Goal: Use online tool/utility: Use online tool/utility

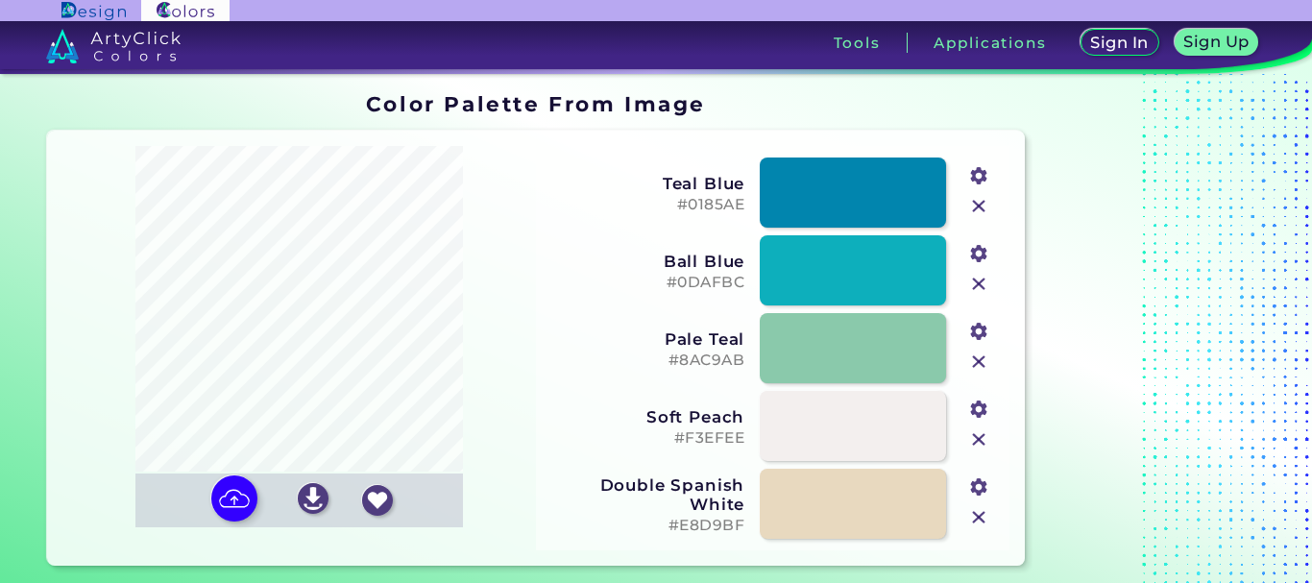
click at [980, 485] on input "#fbc1a2" at bounding box center [977, 484] width 24 height 24
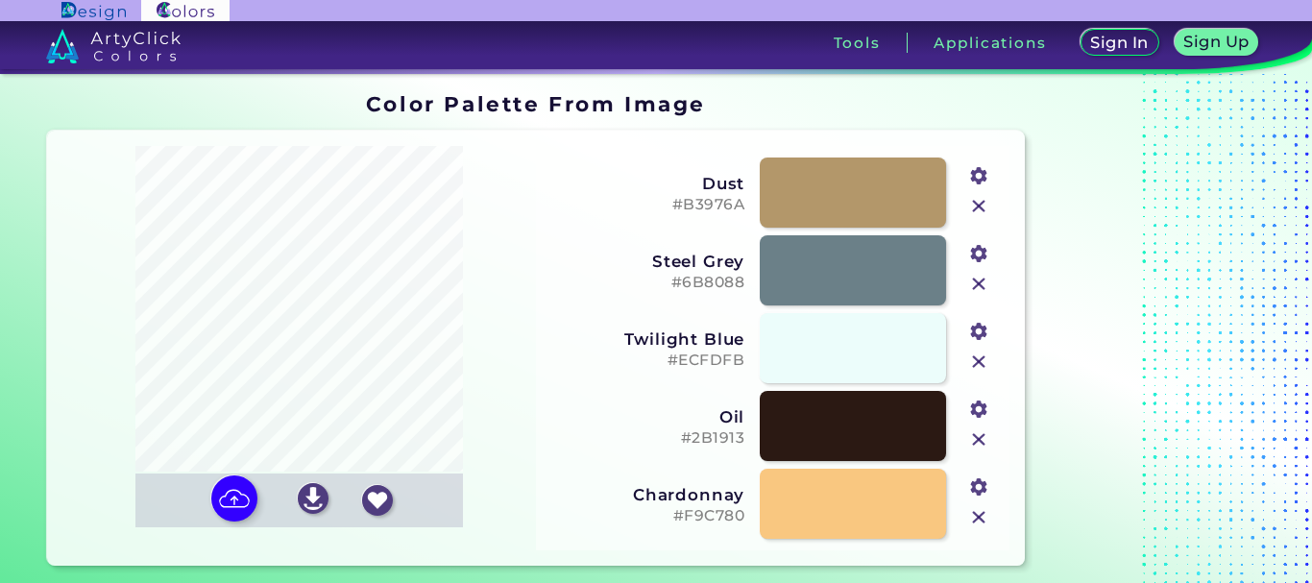
click at [1078, 228] on div at bounding box center [1152, 329] width 240 height 488
click at [979, 489] on input "#f9c780" at bounding box center [977, 484] width 24 height 24
click at [1274, 424] on section "Color Palette From Image Color Palette From Image Oops - something went wrong. …" at bounding box center [656, 329] width 1312 height 511
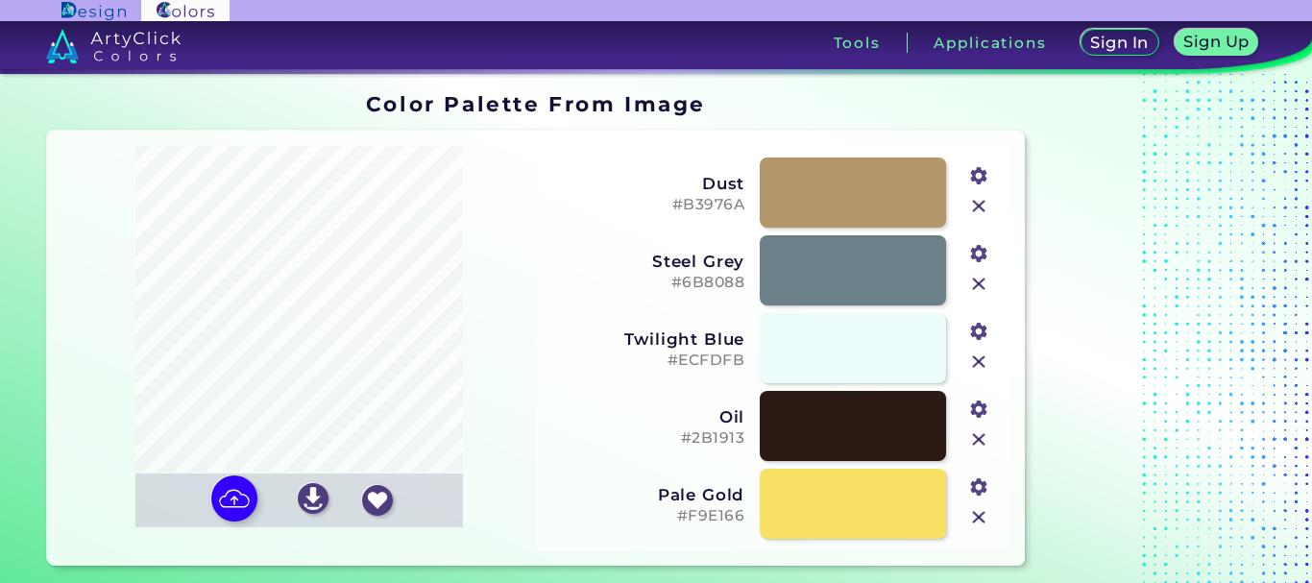
click at [973, 489] on input "#f9e166" at bounding box center [977, 484] width 24 height 24
click at [1236, 467] on div at bounding box center [1152, 329] width 240 height 488
click at [980, 486] on input "#f9d967" at bounding box center [977, 484] width 24 height 24
click at [1234, 347] on div at bounding box center [1152, 329] width 240 height 488
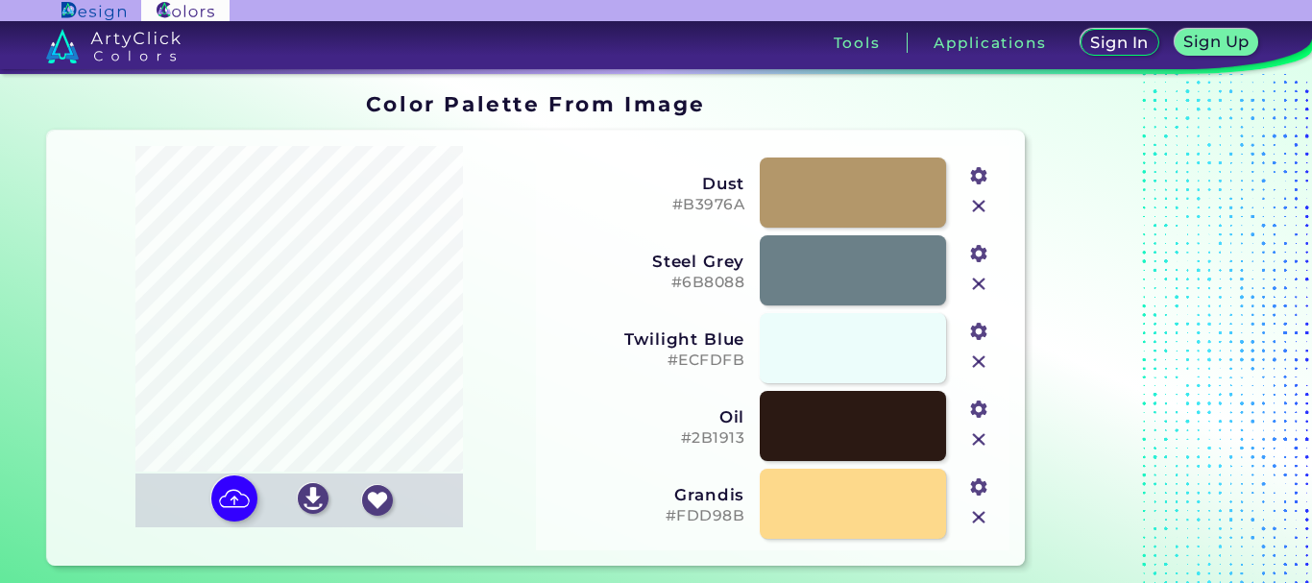
click at [975, 488] on input "#fdd98b" at bounding box center [977, 484] width 24 height 24
click at [1253, 320] on div at bounding box center [1152, 329] width 240 height 488
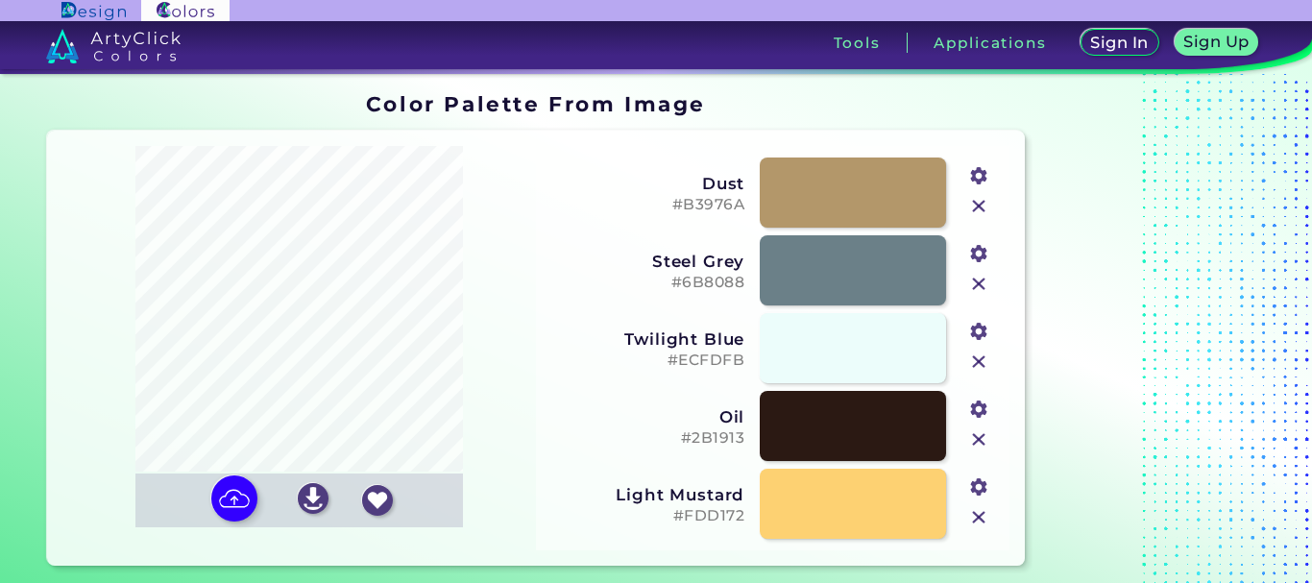
click at [977, 482] on input "#fdd172" at bounding box center [977, 484] width 24 height 24
click at [1217, 439] on div at bounding box center [1152, 329] width 240 height 488
click at [980, 486] on input "#ffd270" at bounding box center [977, 484] width 24 height 24
click at [1220, 317] on div at bounding box center [1152, 329] width 240 height 488
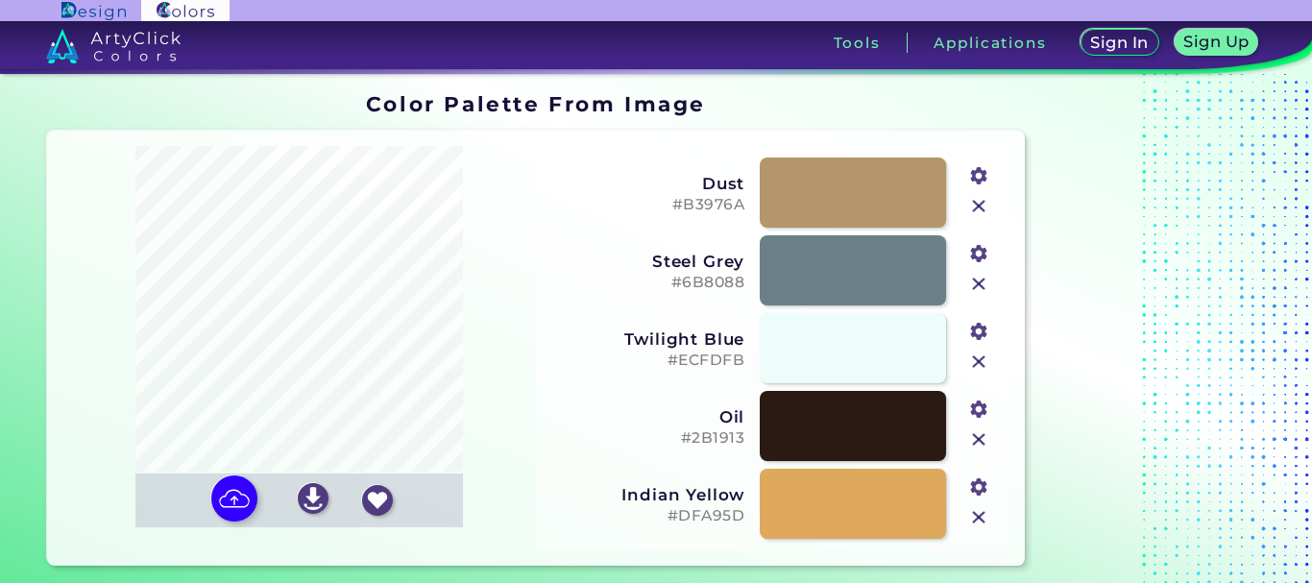
click at [980, 486] on input "#dfa95d" at bounding box center [977, 484] width 24 height 24
click at [1225, 432] on div at bounding box center [1152, 329] width 240 height 488
click at [980, 484] on input "#dfa25d" at bounding box center [977, 484] width 24 height 24
click at [1220, 360] on div at bounding box center [1152, 329] width 240 height 488
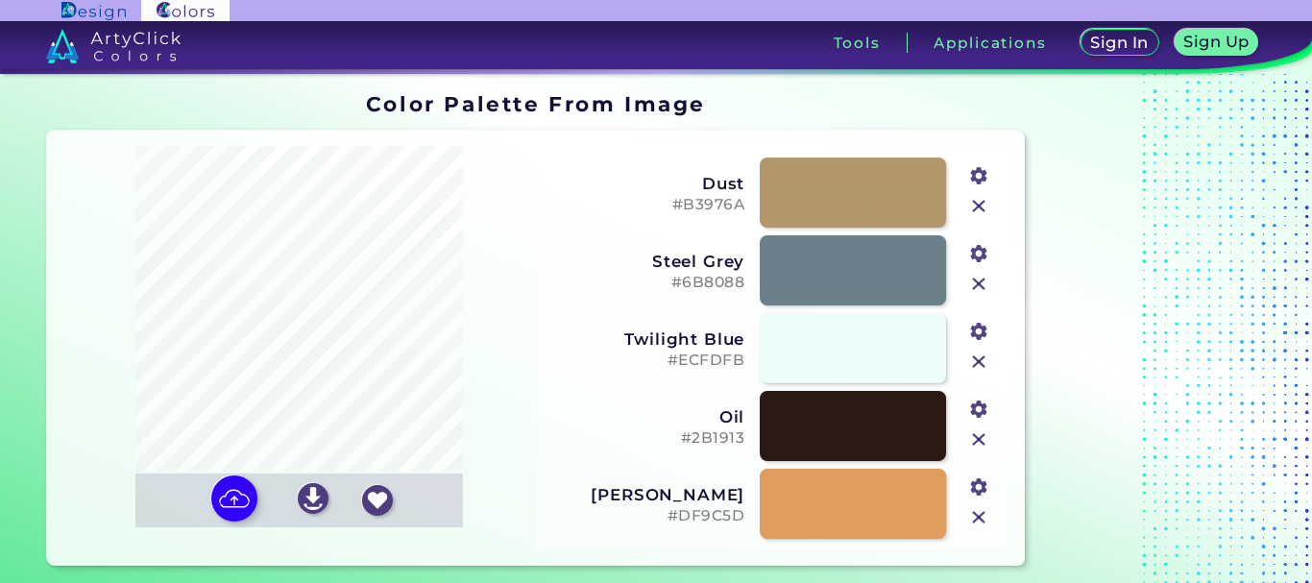
click at [980, 482] on input "#df9c5d" at bounding box center [977, 484] width 24 height 24
click at [1240, 364] on div at bounding box center [1152, 329] width 240 height 488
click at [980, 485] on input "#e29c5a" at bounding box center [977, 484] width 24 height 24
click at [1219, 321] on div at bounding box center [1152, 329] width 240 height 488
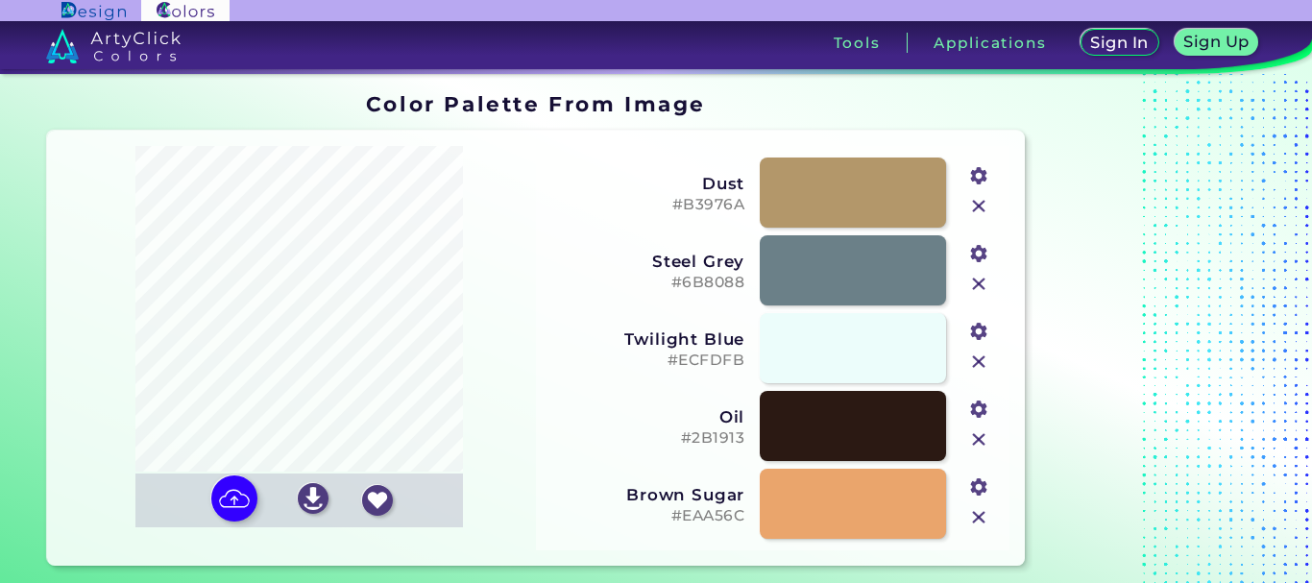
click at [980, 486] on input "#eaa56c" at bounding box center [977, 484] width 24 height 24
type input "#ee9f5d"
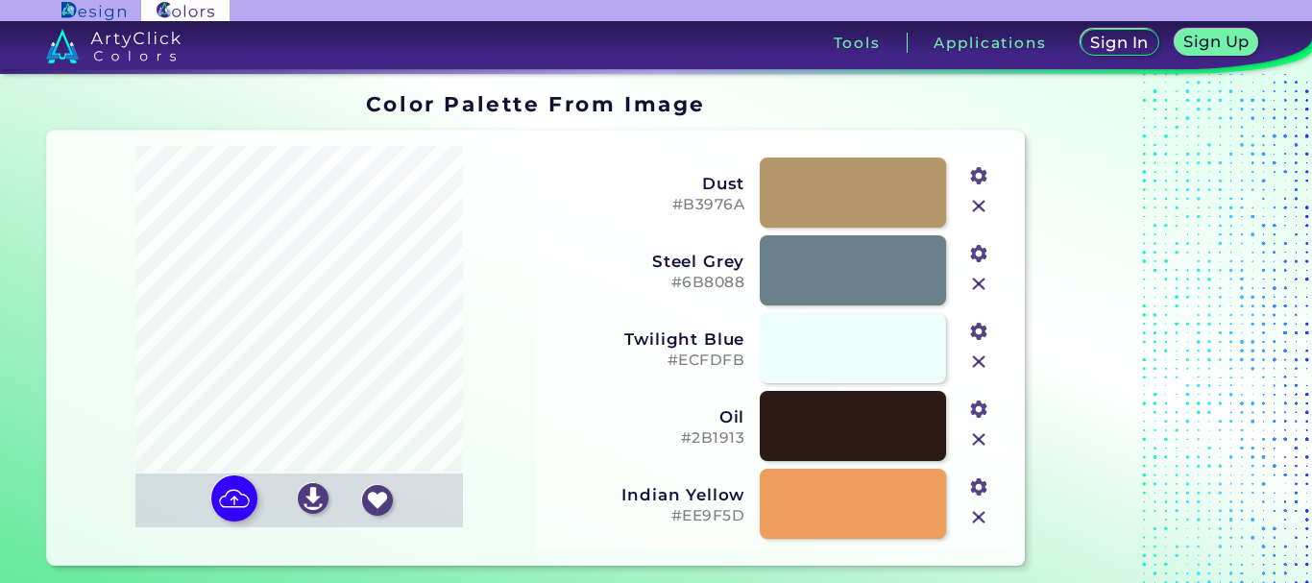
click at [1267, 419] on div at bounding box center [1152, 329] width 240 height 488
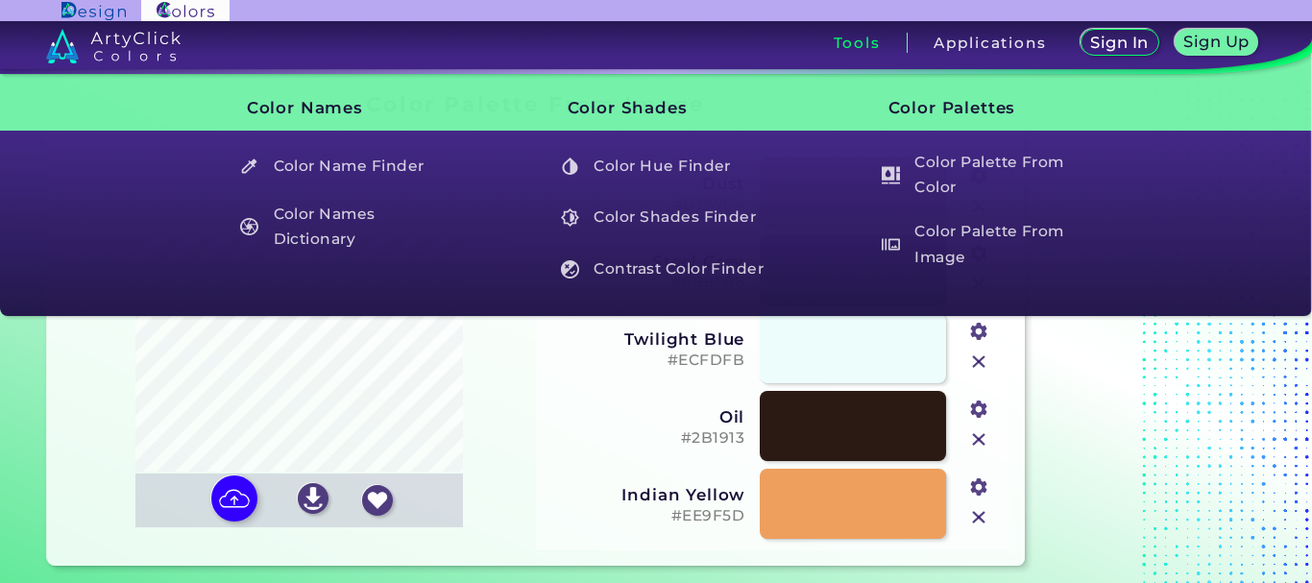
click at [847, 44] on h3 "Tools" at bounding box center [857, 43] width 47 height 14
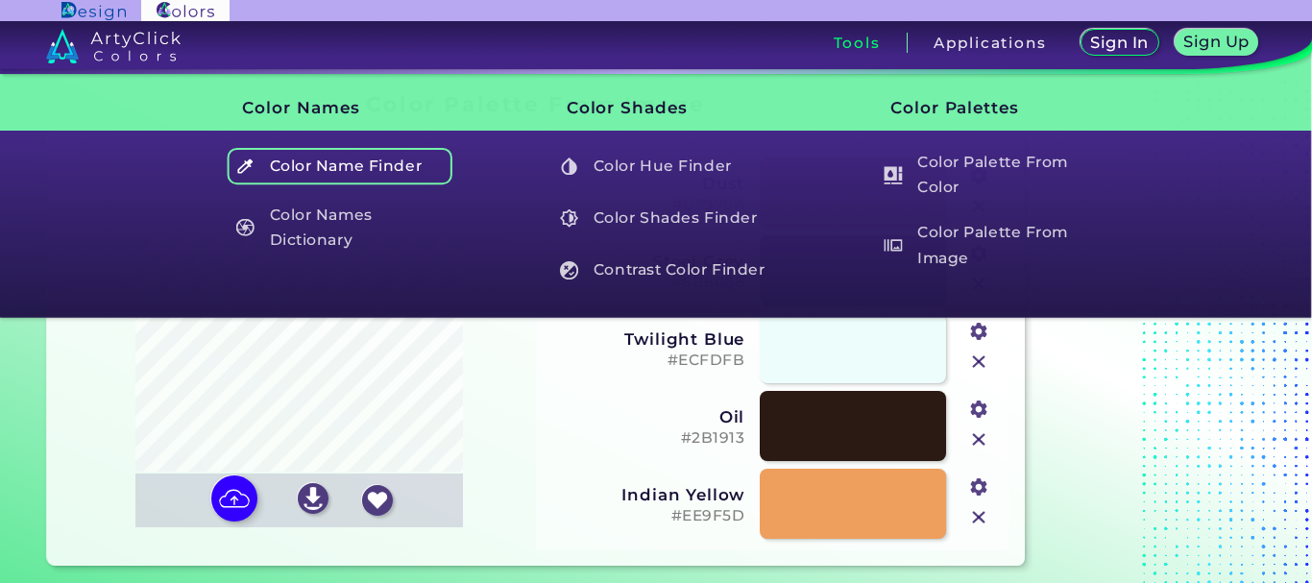
click at [351, 178] on h5 "Color Name Finder" at bounding box center [340, 166] width 226 height 36
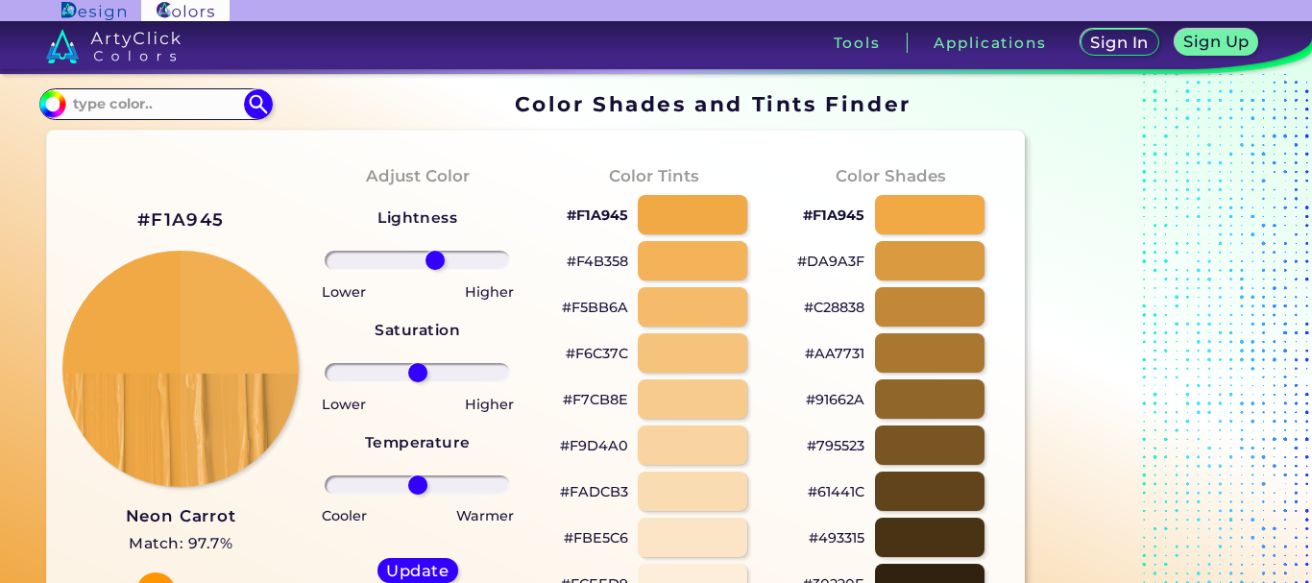
drag, startPoint x: 418, startPoint y: 258, endPoint x: 435, endPoint y: 259, distance: 17.3
type input "21"
click at [435, 259] on input "range" at bounding box center [417, 260] width 185 height 19
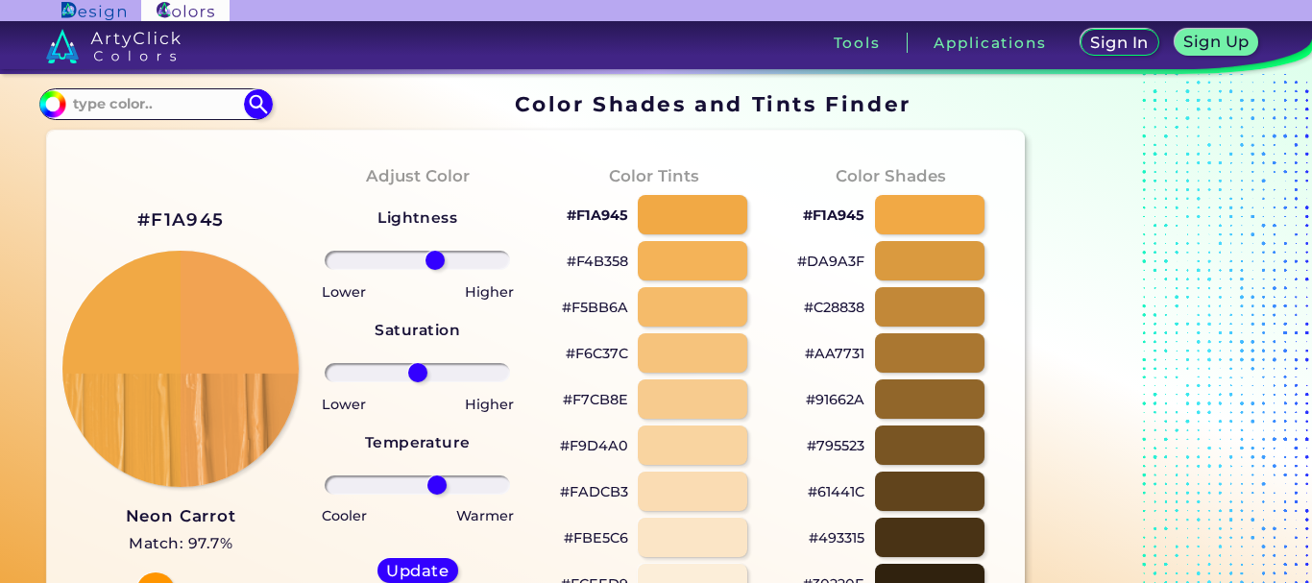
drag, startPoint x: 420, startPoint y: 484, endPoint x: 437, endPoint y: 485, distance: 17.3
type input "23"
click at [437, 485] on input "range" at bounding box center [417, 484] width 185 height 19
type input "30"
click at [443, 260] on input "range" at bounding box center [417, 260] width 185 height 19
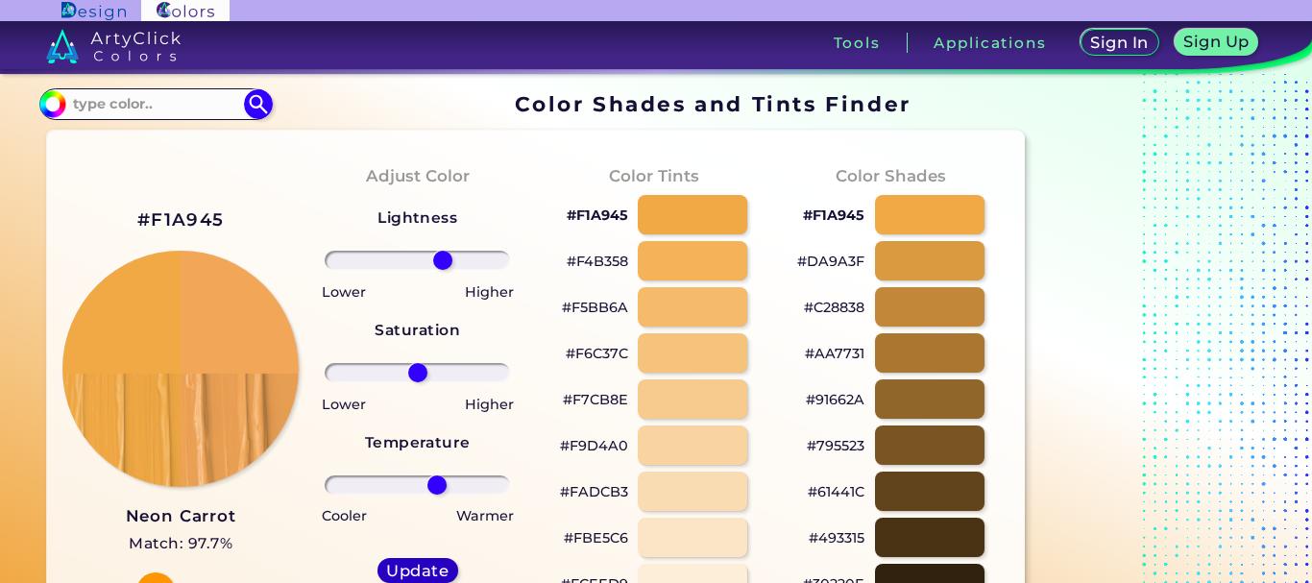
click at [409, 564] on h5 "Update" at bounding box center [417, 570] width 57 height 14
type input "#f2a657"
type input "0"
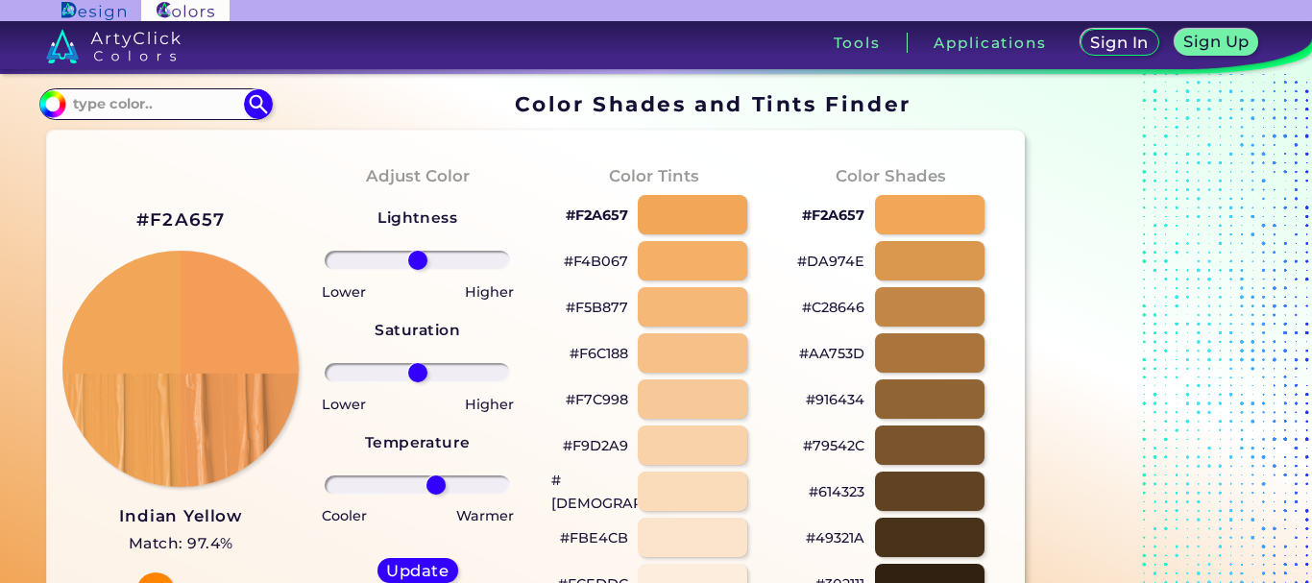
drag, startPoint x: 422, startPoint y: 481, endPoint x: 436, endPoint y: 484, distance: 14.7
type input "22"
click at [436, 484] on input "range" at bounding box center [417, 484] width 185 height 19
type input "14"
click at [429, 257] on input "range" at bounding box center [417, 260] width 185 height 19
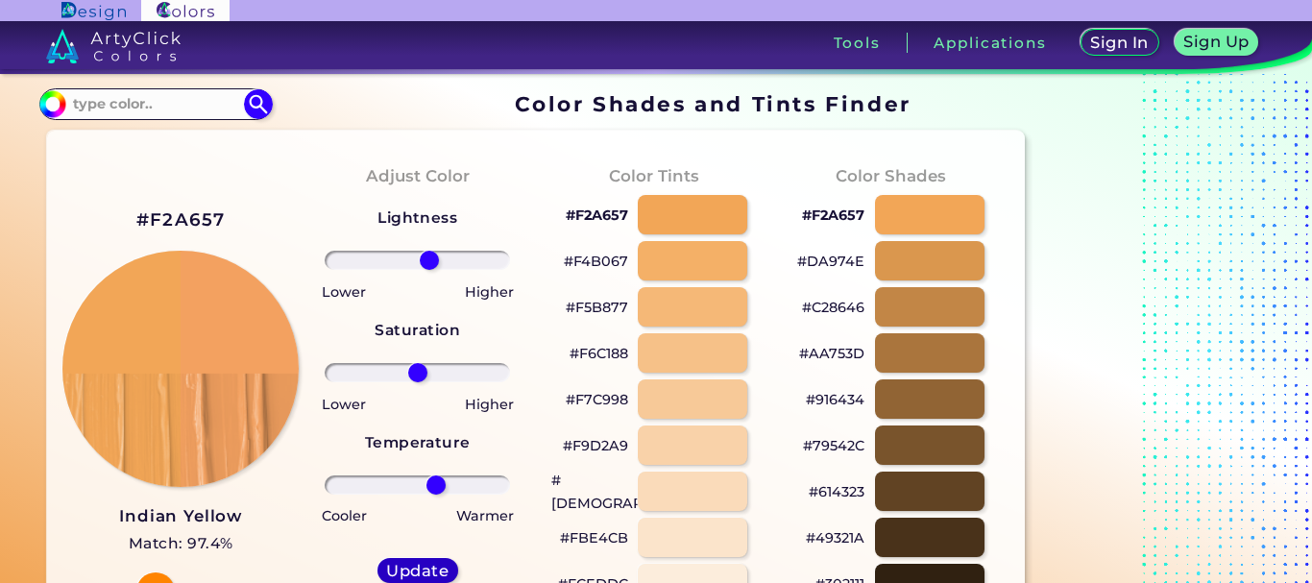
click at [432, 567] on h5 "Update" at bounding box center [417, 571] width 57 height 14
type input "#f3a160"
type input "0"
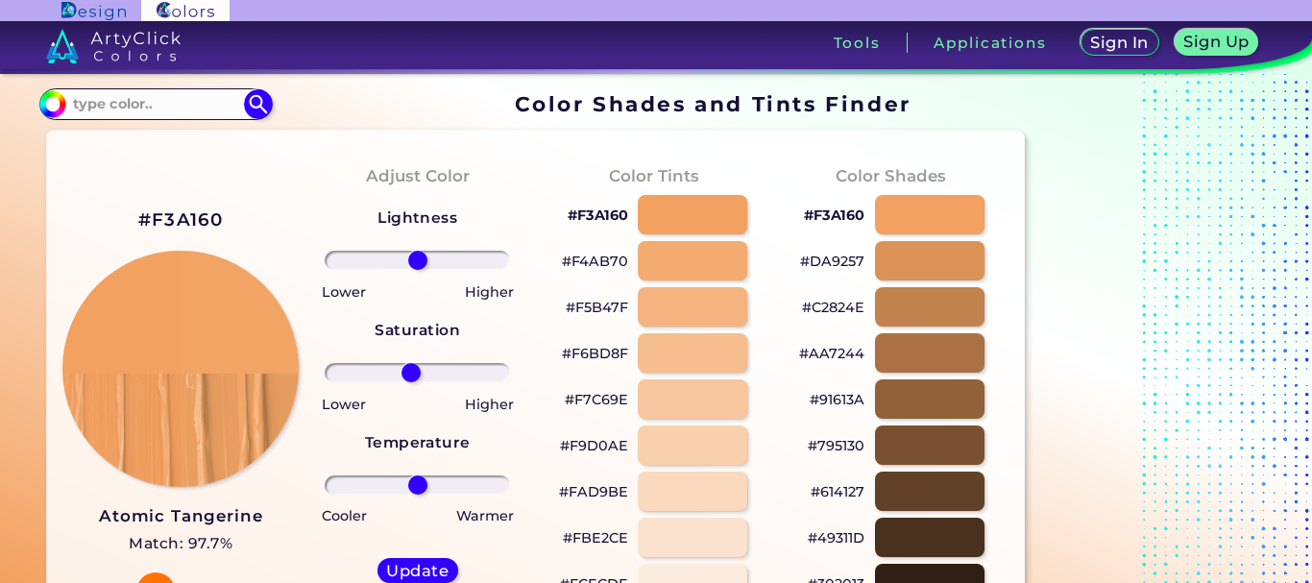
type input "-8"
click at [411, 379] on input "range" at bounding box center [417, 372] width 185 height 19
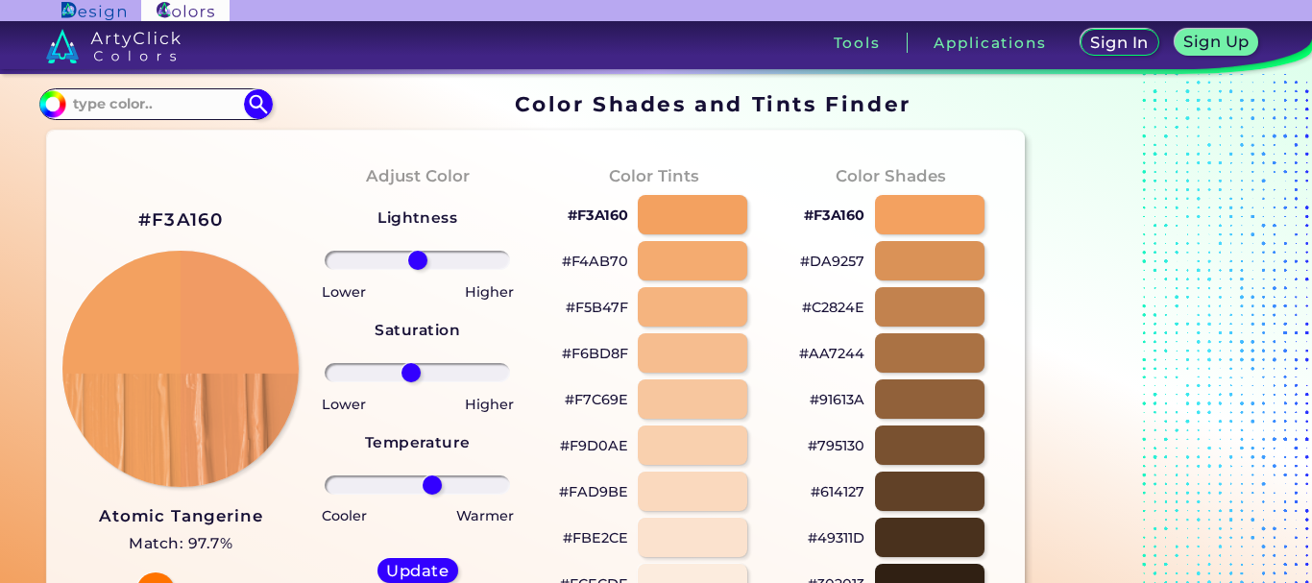
drag, startPoint x: 417, startPoint y: 487, endPoint x: 432, endPoint y: 487, distance: 15.4
type input "18"
click at [432, 487] on input "range" at bounding box center [417, 484] width 185 height 19
drag, startPoint x: 416, startPoint y: 259, endPoint x: 426, endPoint y: 262, distance: 10.9
type input "11"
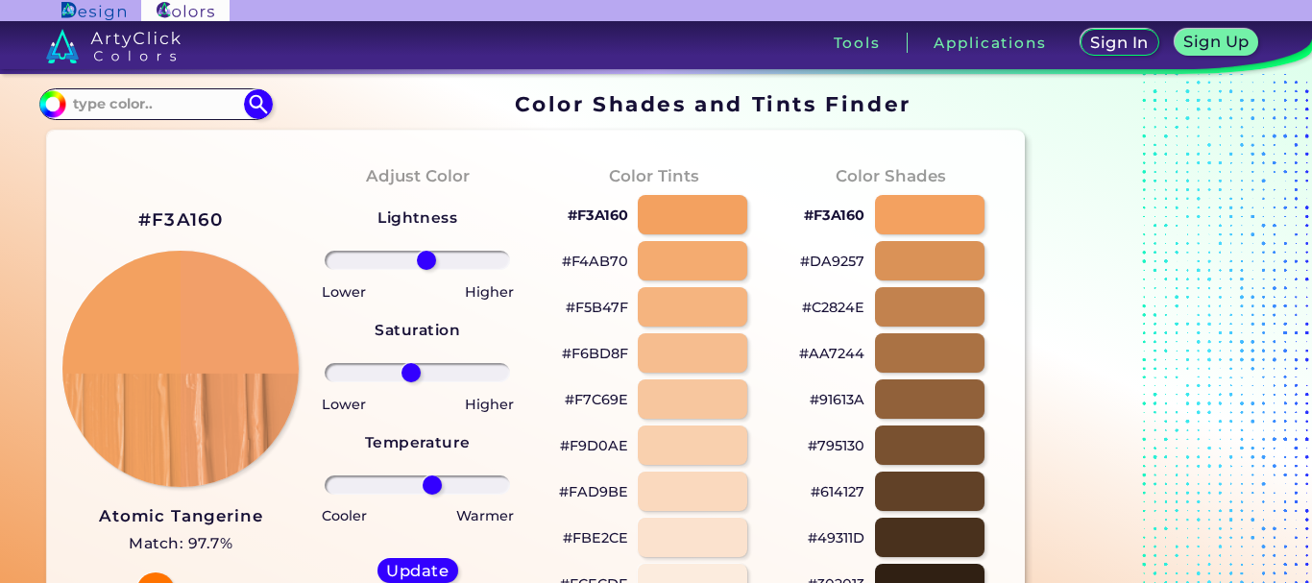
click at [426, 262] on input "range" at bounding box center [417, 260] width 185 height 19
click at [421, 564] on h5 "Update" at bounding box center [417, 571] width 56 height 14
type input "#f29f69"
type input "0"
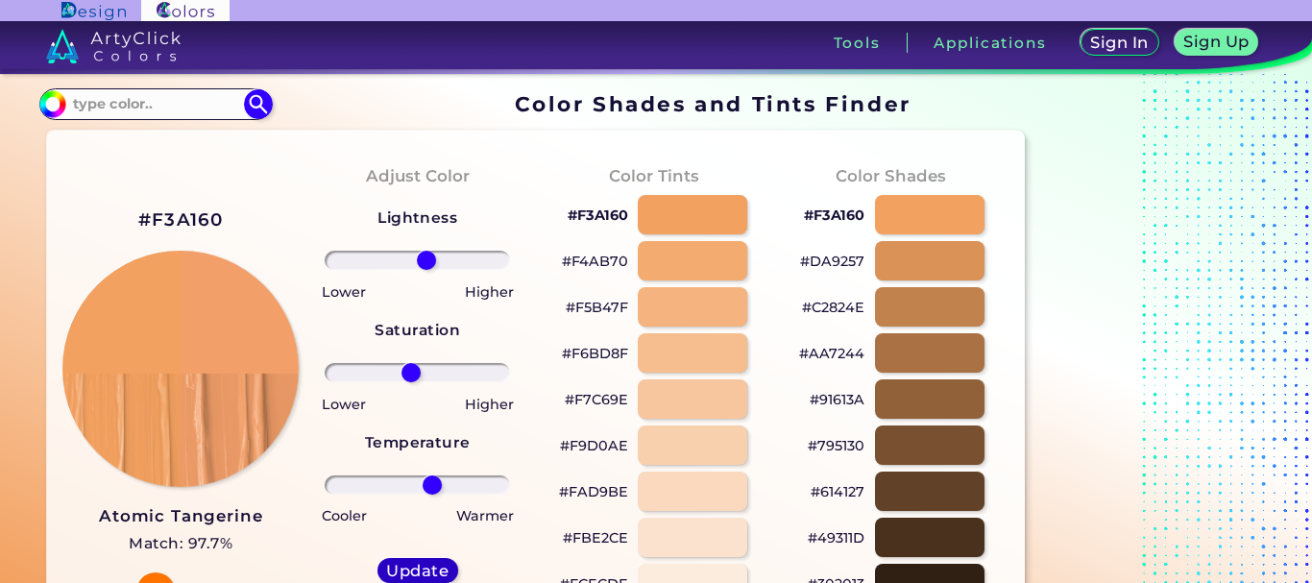
type input "0"
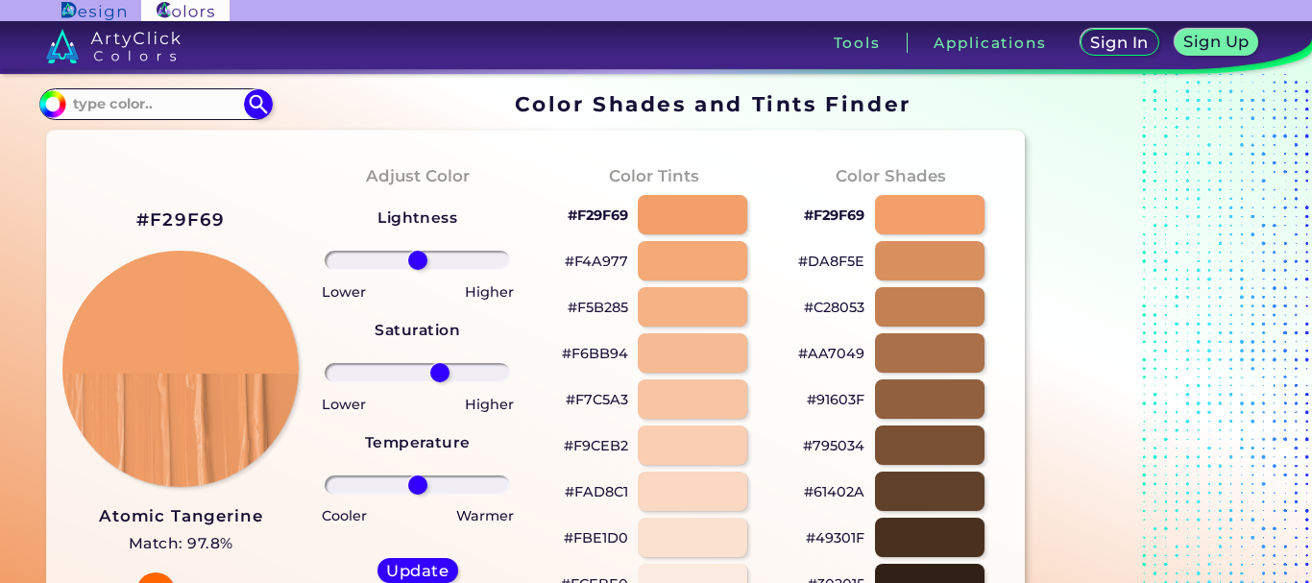
drag, startPoint x: 418, startPoint y: 368, endPoint x: 440, endPoint y: 372, distance: 22.4
type input "27"
click at [440, 372] on input "range" at bounding box center [417, 372] width 185 height 19
drag, startPoint x: 419, startPoint y: 481, endPoint x: 429, endPoint y: 483, distance: 10.7
type input "14"
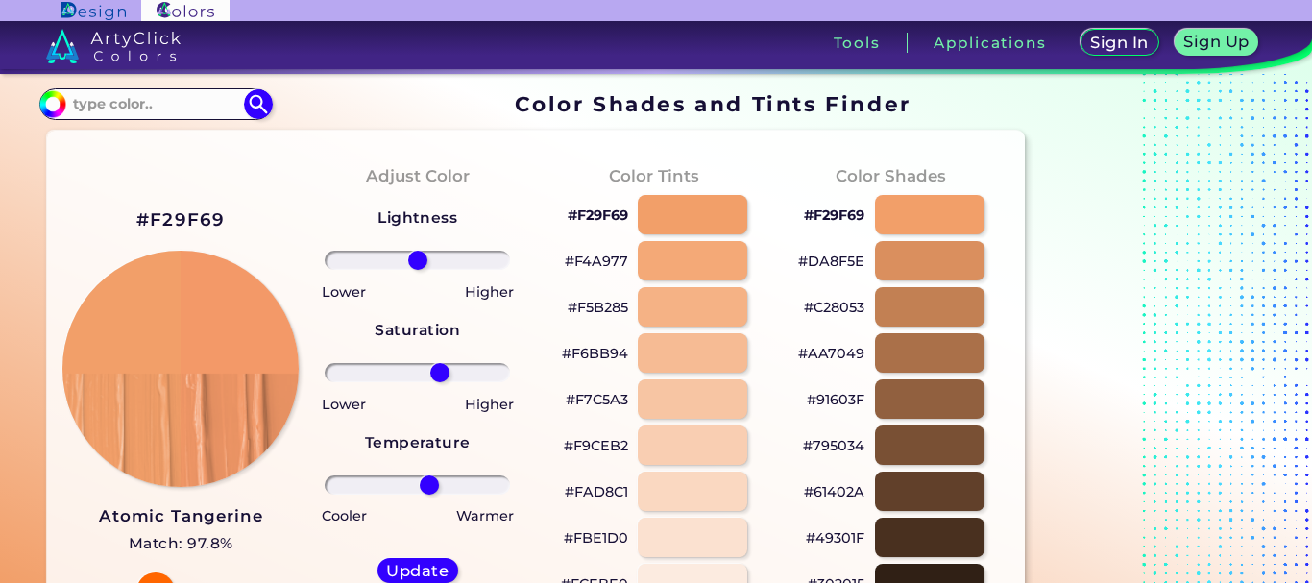
click at [429, 483] on input "range" at bounding box center [417, 484] width 185 height 19
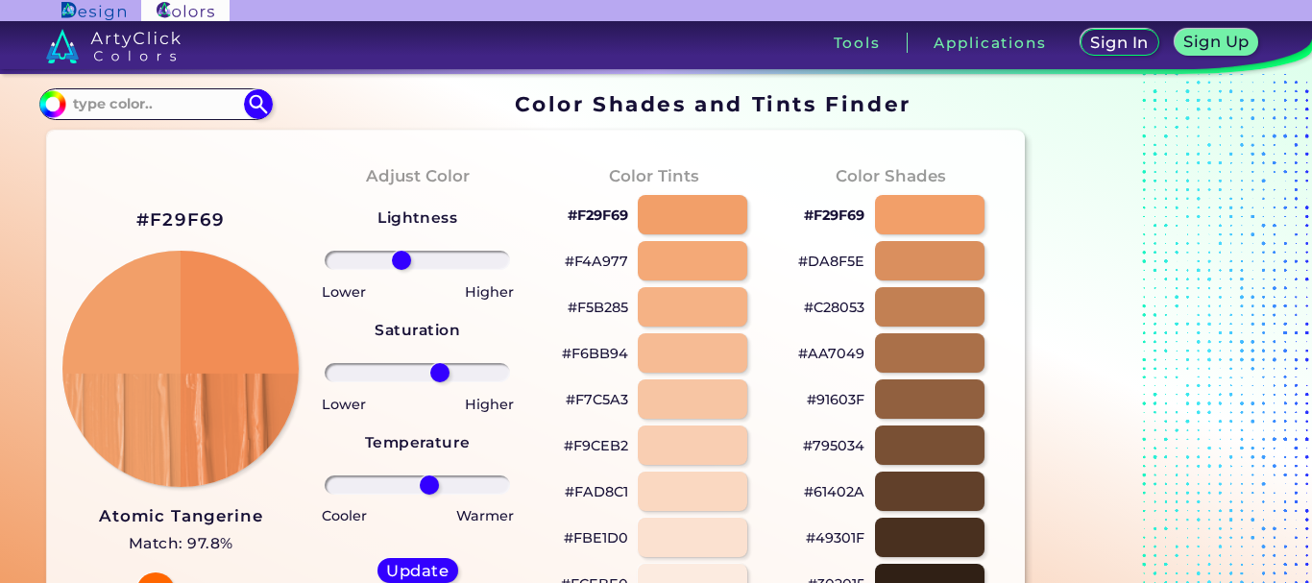
drag, startPoint x: 417, startPoint y: 255, endPoint x: 401, endPoint y: 264, distance: 17.6
type input "-19"
click at [401, 264] on input "range" at bounding box center [417, 260] width 185 height 19
type input "19"
click at [433, 484] on input "range" at bounding box center [417, 484] width 185 height 19
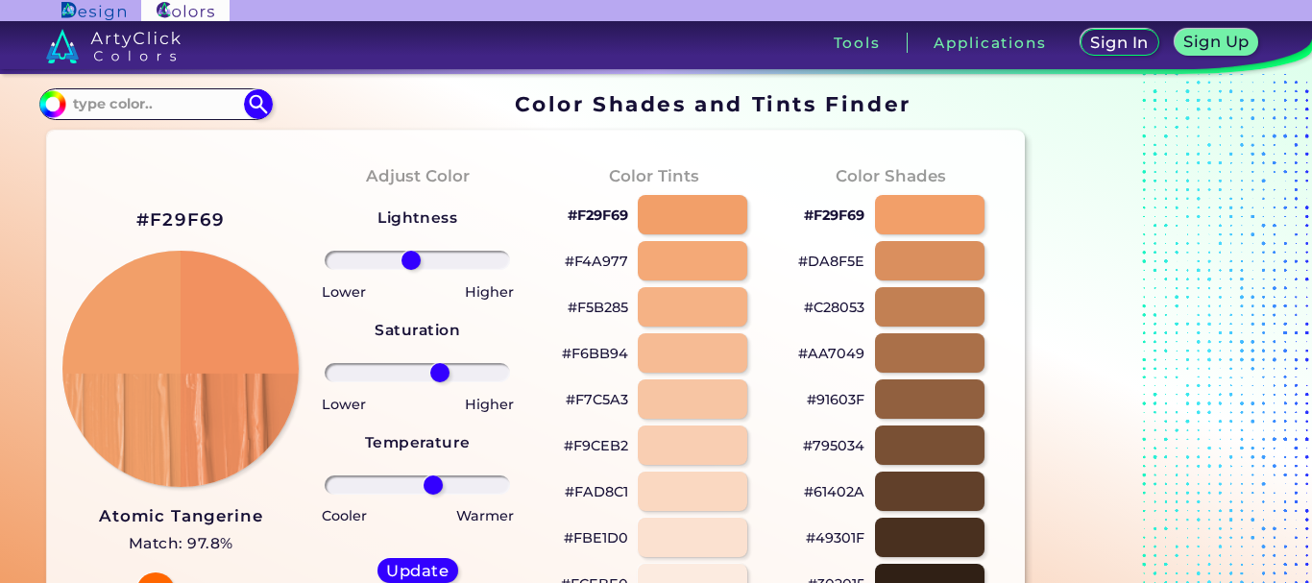
drag, startPoint x: 398, startPoint y: 256, endPoint x: 411, endPoint y: 258, distance: 13.6
type input "-8"
click at [411, 258] on input "range" at bounding box center [417, 260] width 185 height 19
drag, startPoint x: 438, startPoint y: 374, endPoint x: 552, endPoint y: 386, distance: 115.0
type input "100"
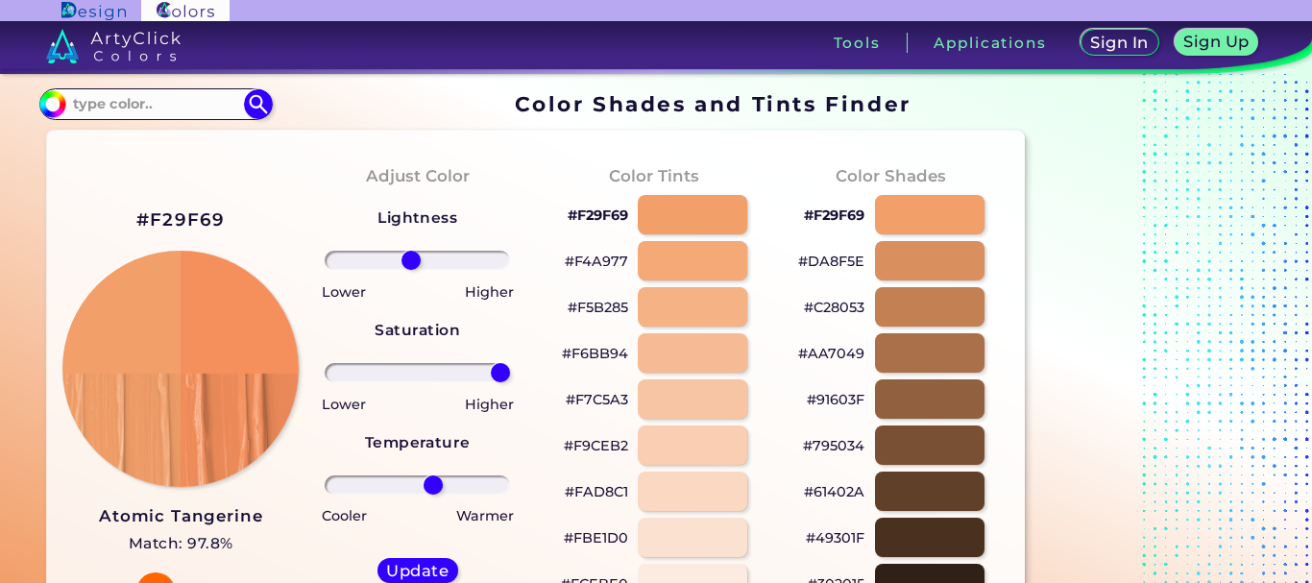
click at [510, 382] on input "range" at bounding box center [417, 372] width 185 height 19
click at [409, 568] on h5 "Update" at bounding box center [417, 570] width 60 height 15
type input "#f5905d"
type input "0"
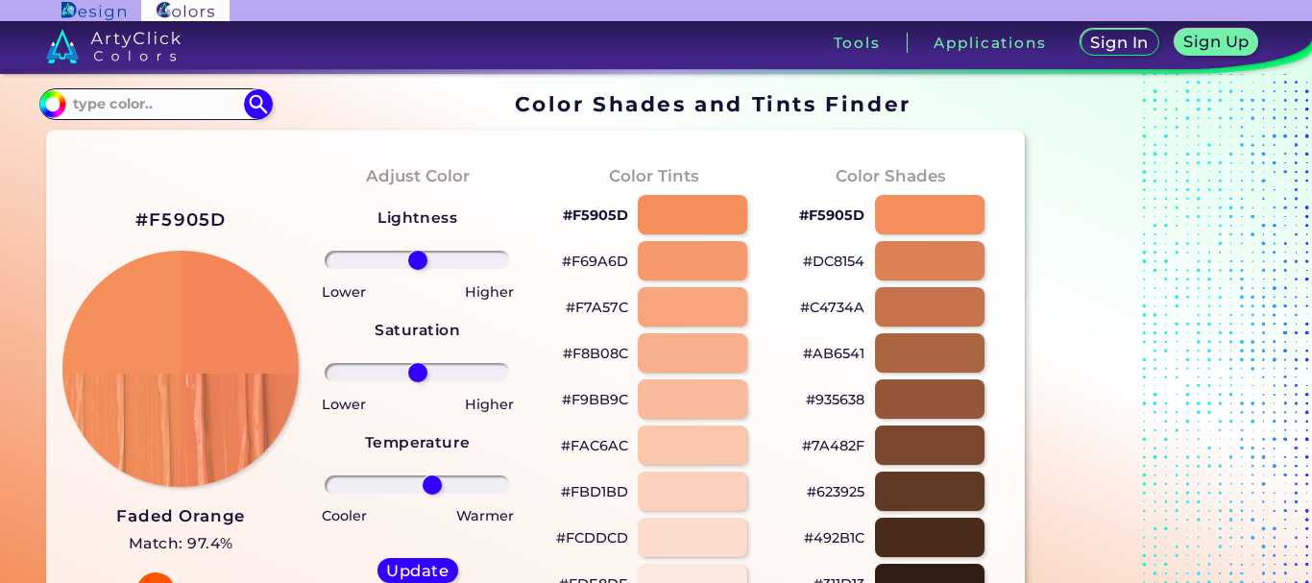
drag, startPoint x: 418, startPoint y: 481, endPoint x: 432, endPoint y: 484, distance: 14.7
type input "18"
click at [432, 484] on input "range" at bounding box center [417, 484] width 185 height 19
drag, startPoint x: 417, startPoint y: 260, endPoint x: 432, endPoint y: 262, distance: 15.5
type input "18"
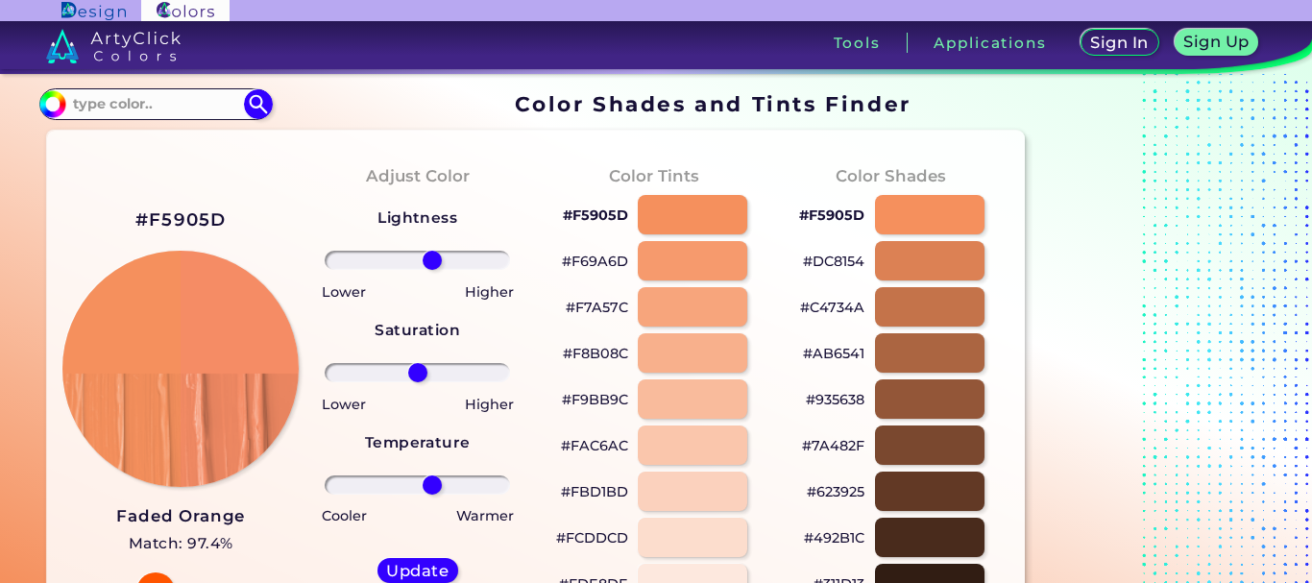
click at [432, 262] on input "range" at bounding box center [417, 260] width 185 height 19
drag, startPoint x: 417, startPoint y: 366, endPoint x: 529, endPoint y: 375, distance: 112.8
click at [510, 375] on input "range" at bounding box center [417, 372] width 185 height 19
drag, startPoint x: 495, startPoint y: 374, endPoint x: 409, endPoint y: 377, distance: 85.6
type input "-10"
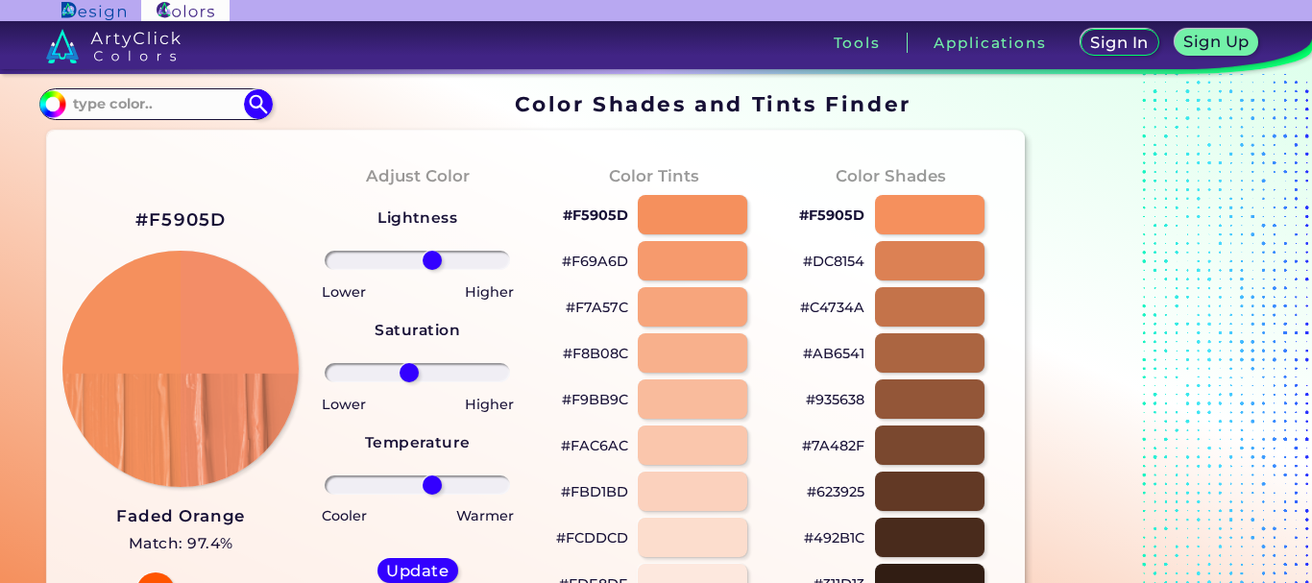
click at [409, 377] on input "range" at bounding box center [417, 372] width 185 height 19
click at [421, 564] on h5 "Update" at bounding box center [417, 571] width 56 height 14
type input "#f38d67"
type input "0"
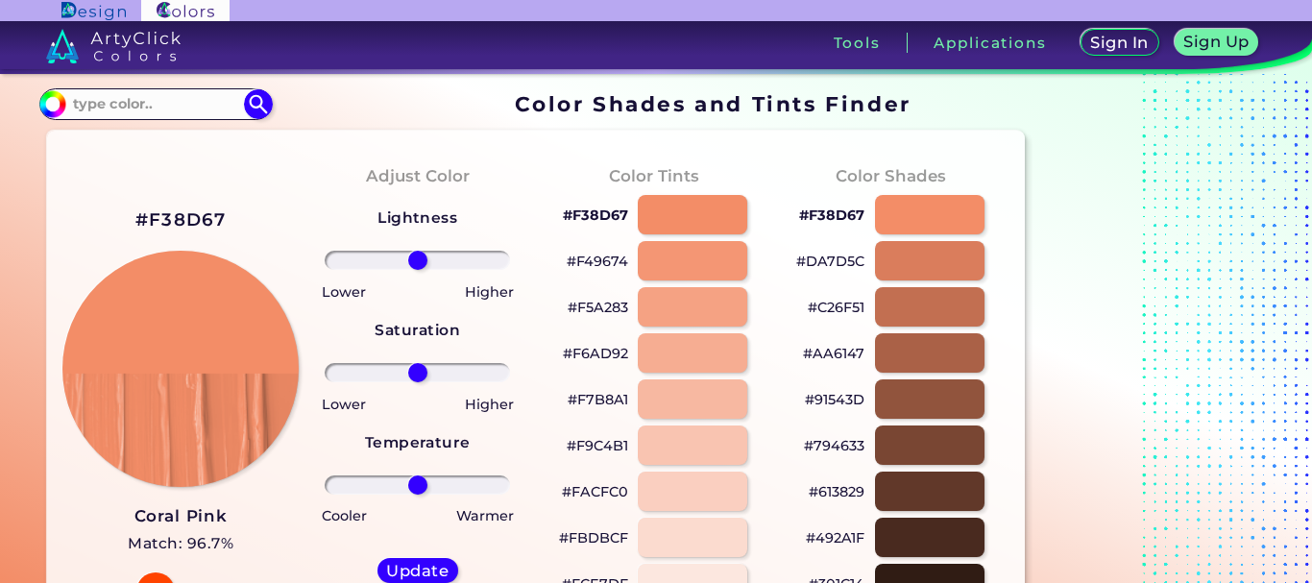
click at [421, 489] on input "range" at bounding box center [417, 484] width 185 height 19
type input "-7"
click at [412, 488] on input "range" at bounding box center [417, 484] width 185 height 19
drag, startPoint x: 417, startPoint y: 375, endPoint x: 547, endPoint y: 383, distance: 130.9
type input "100"
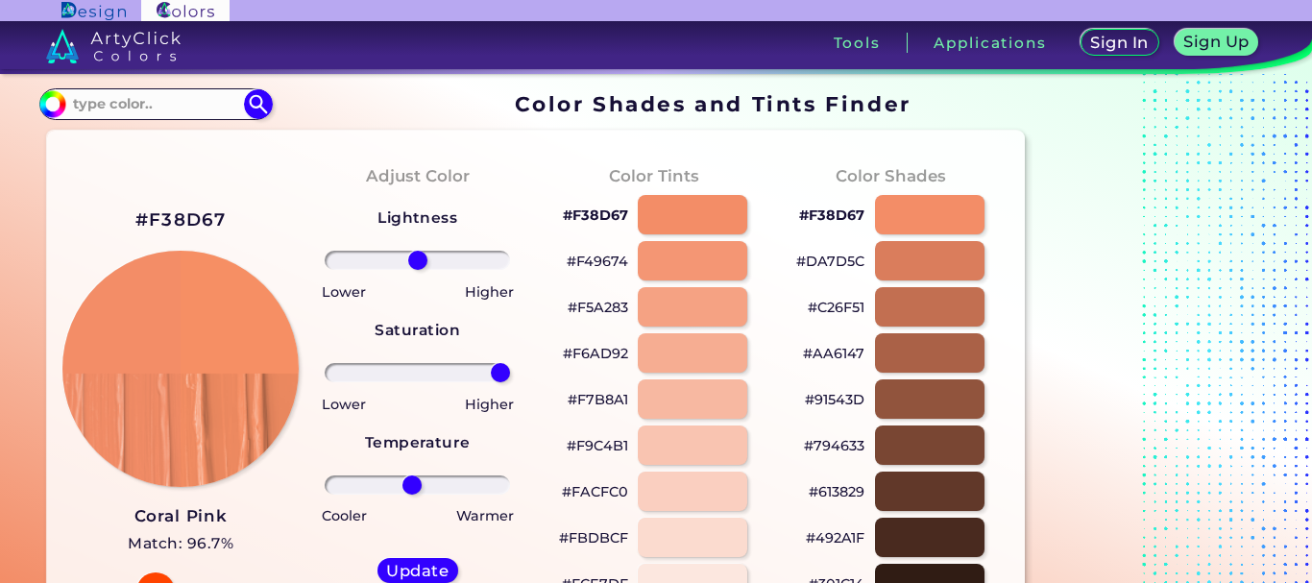
click at [510, 382] on input "range" at bounding box center [417, 372] width 185 height 19
type input "11"
click at [426, 263] on input "range" at bounding box center [417, 260] width 185 height 19
click at [419, 564] on h5 "Update" at bounding box center [417, 571] width 56 height 14
type input "#f79269"
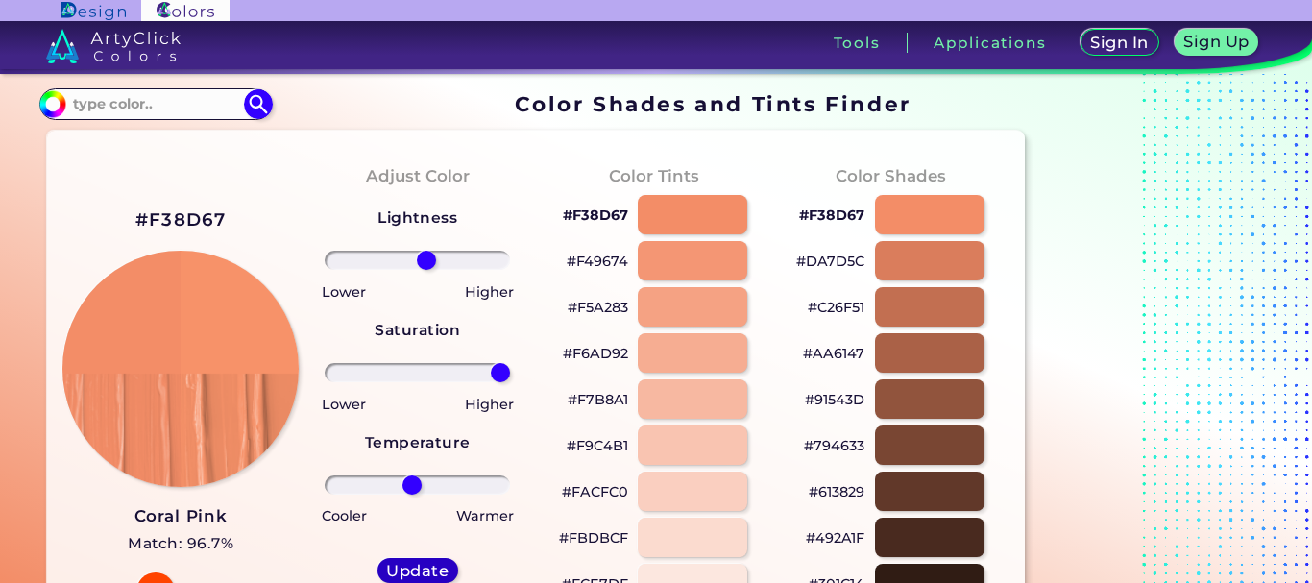
type input "0"
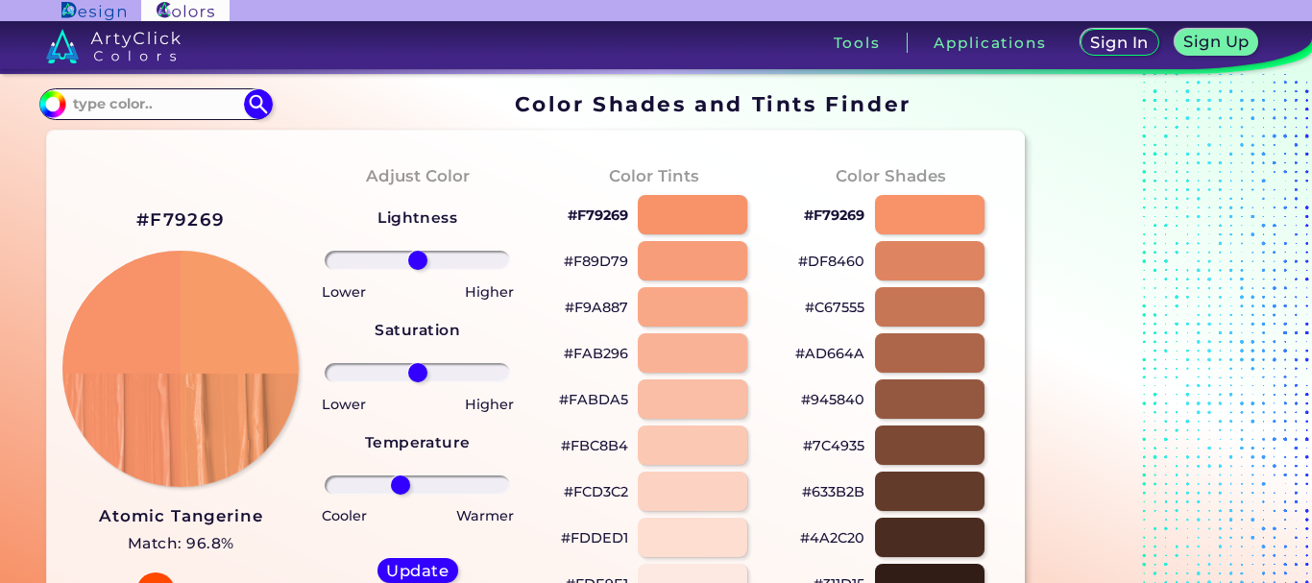
drag, startPoint x: 417, startPoint y: 483, endPoint x: 400, endPoint y: 483, distance: 16.3
type input "-20"
click at [400, 483] on input "range" at bounding box center [417, 484] width 185 height 19
drag, startPoint x: 416, startPoint y: 372, endPoint x: 550, endPoint y: 388, distance: 135.4
type input "100"
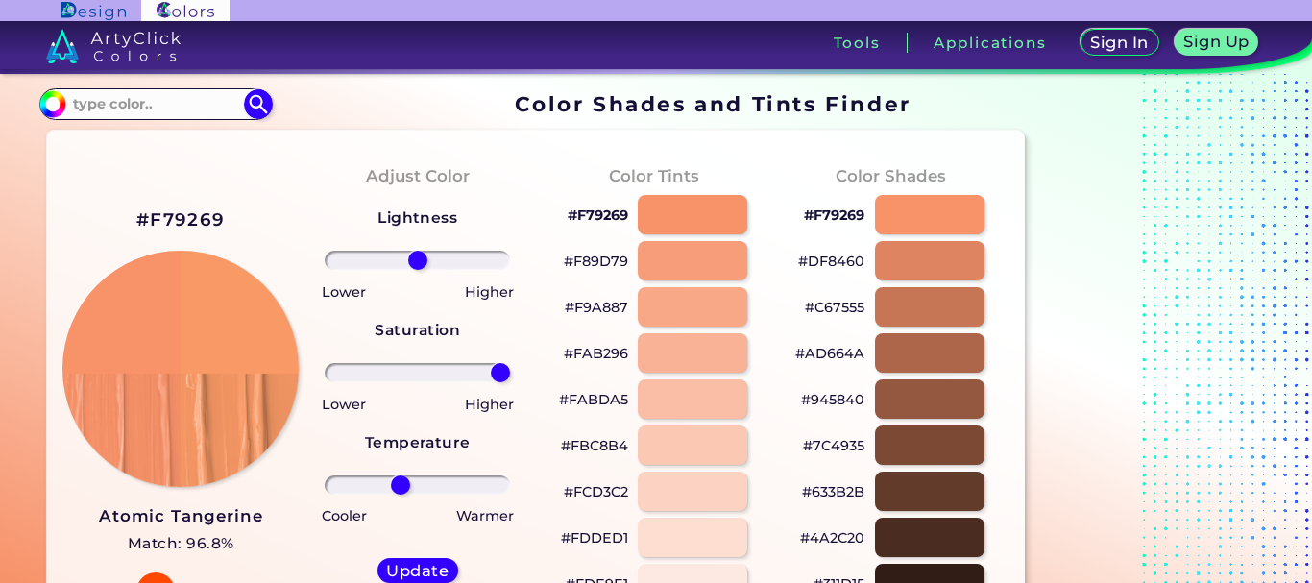
click at [510, 382] on input "range" at bounding box center [417, 372] width 185 height 19
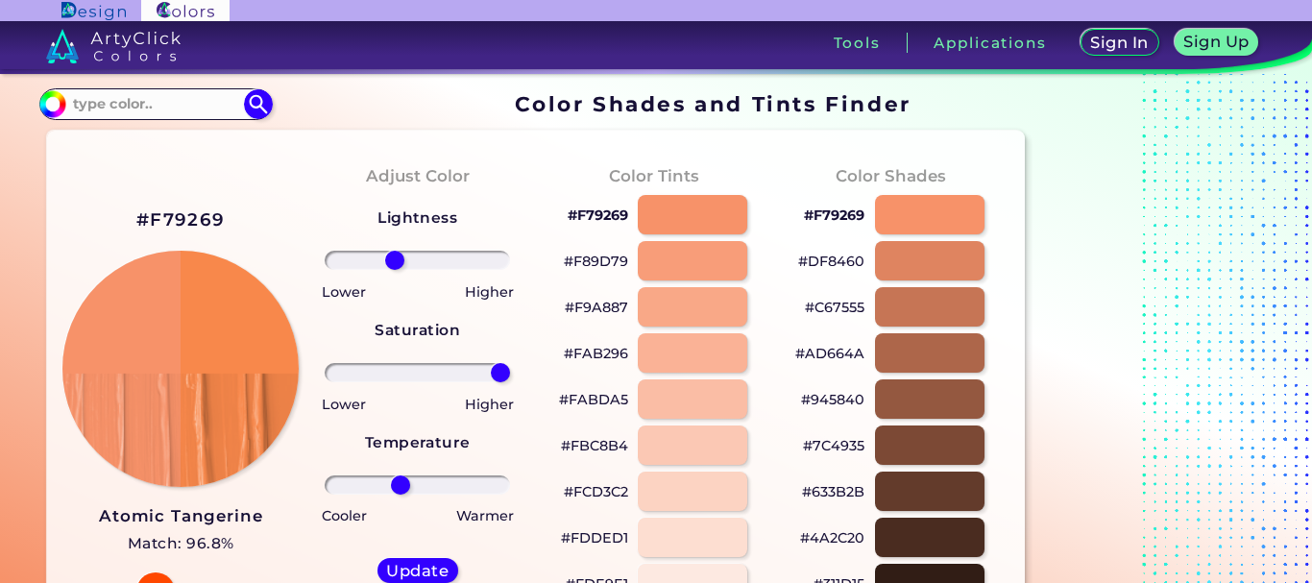
drag, startPoint x: 414, startPoint y: 263, endPoint x: 395, endPoint y: 264, distance: 19.2
type input "-27"
click at [395, 264] on input "range" at bounding box center [417, 260] width 185 height 19
click at [419, 564] on h5 "Update" at bounding box center [417, 571] width 57 height 14
type input "#f8884b"
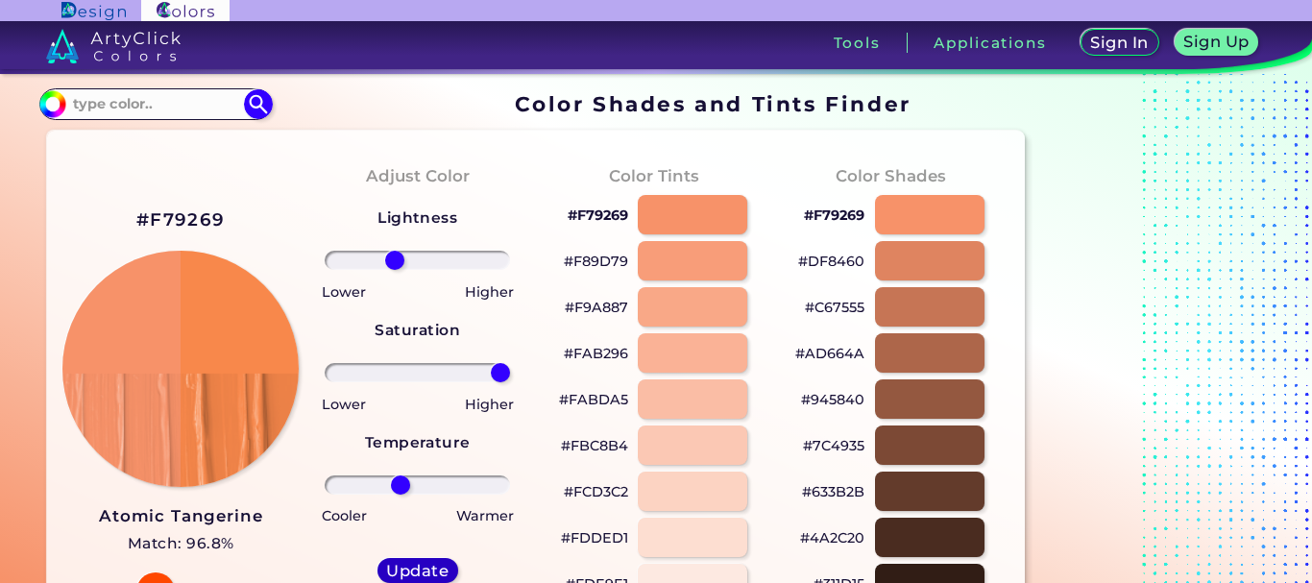
type input "0"
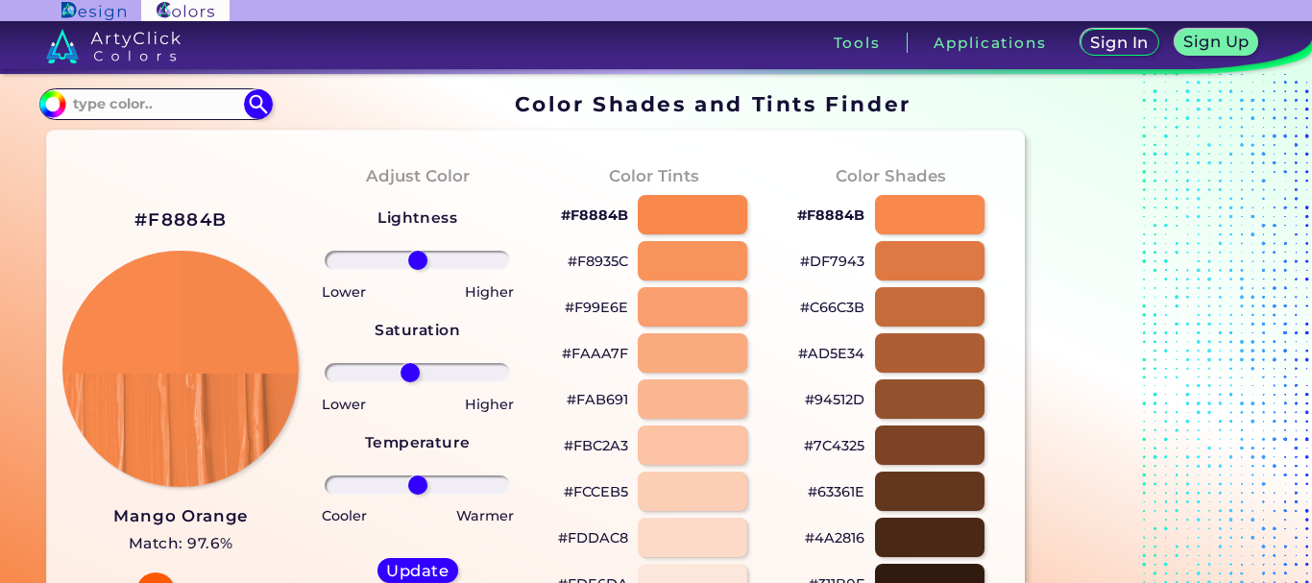
drag, startPoint x: 420, startPoint y: 374, endPoint x: 410, endPoint y: 373, distance: 9.7
click at [410, 373] on input "range" at bounding box center [417, 372] width 185 height 19
drag, startPoint x: 410, startPoint y: 373, endPoint x: 395, endPoint y: 372, distance: 15.4
click at [395, 372] on input "range" at bounding box center [417, 372] width 185 height 19
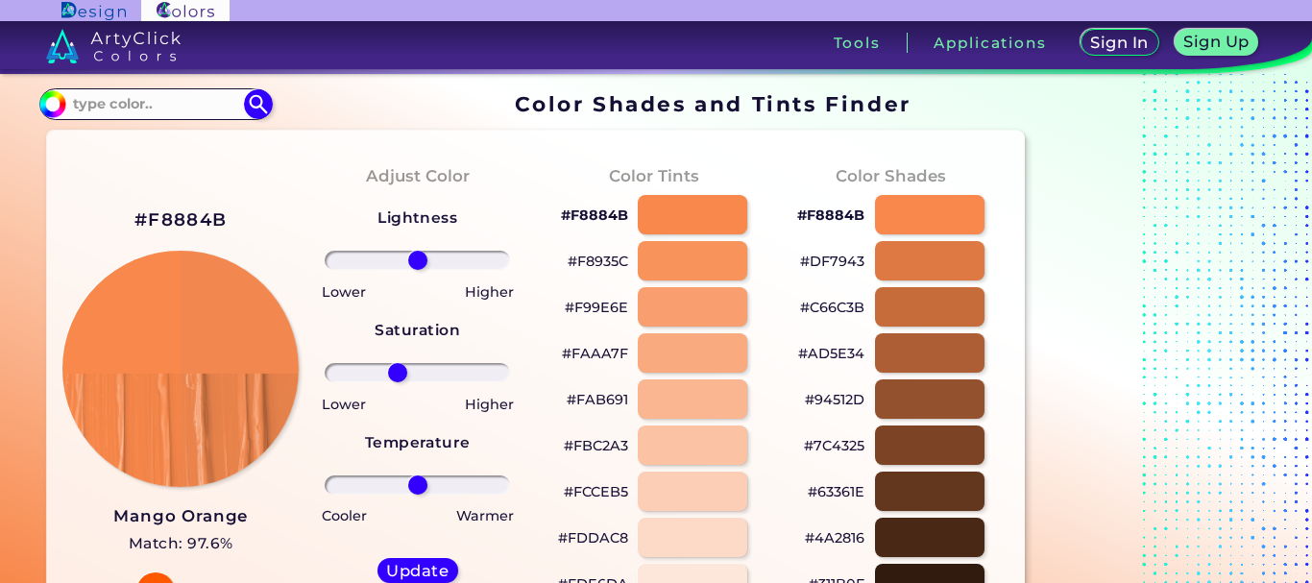
type input "-24"
click at [398, 372] on input "range" at bounding box center [417, 372] width 185 height 19
click at [429, 565] on h5 "Update" at bounding box center [417, 571] width 57 height 14
type input "#f2884f"
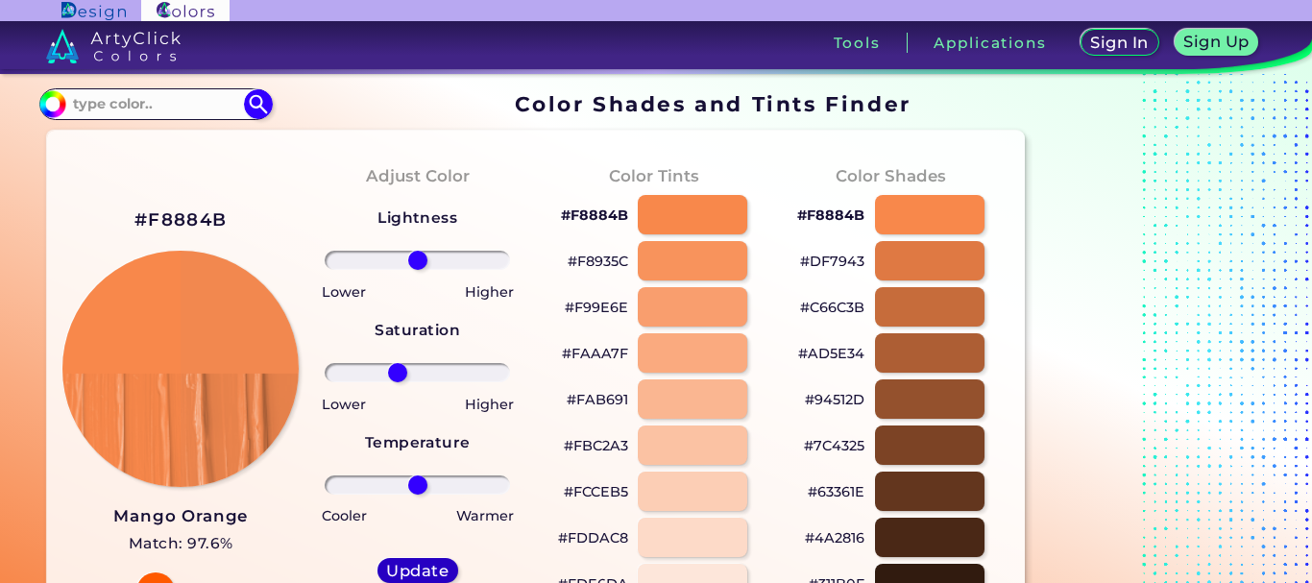
type input "0"
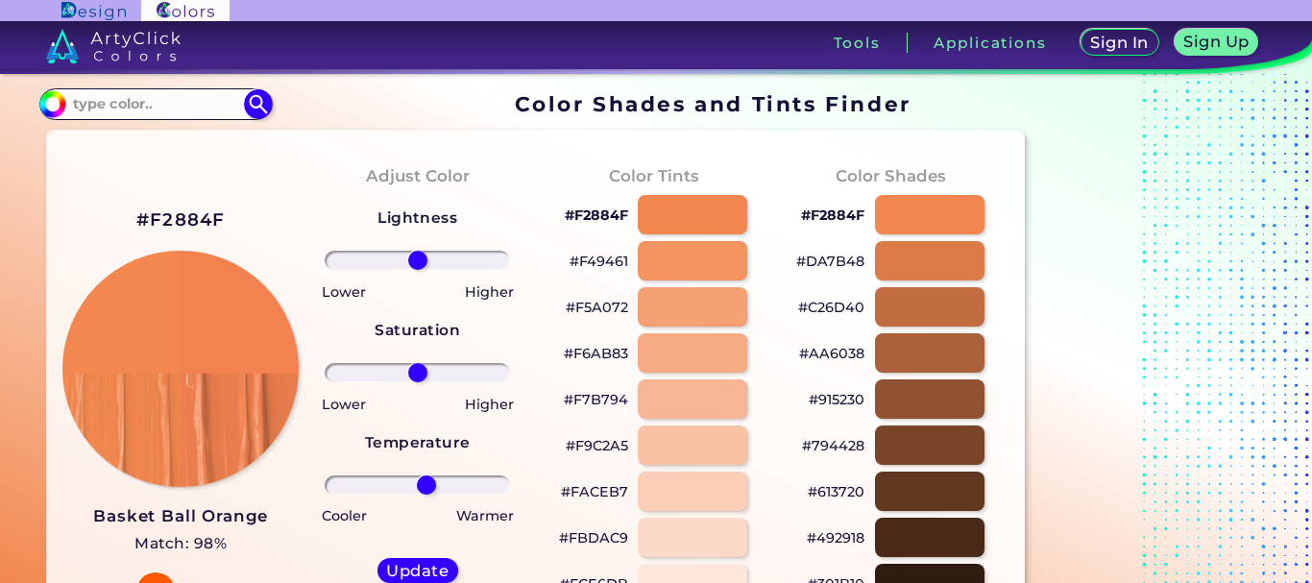
type input "11"
click at [426, 484] on input "range" at bounding box center [417, 484] width 185 height 19
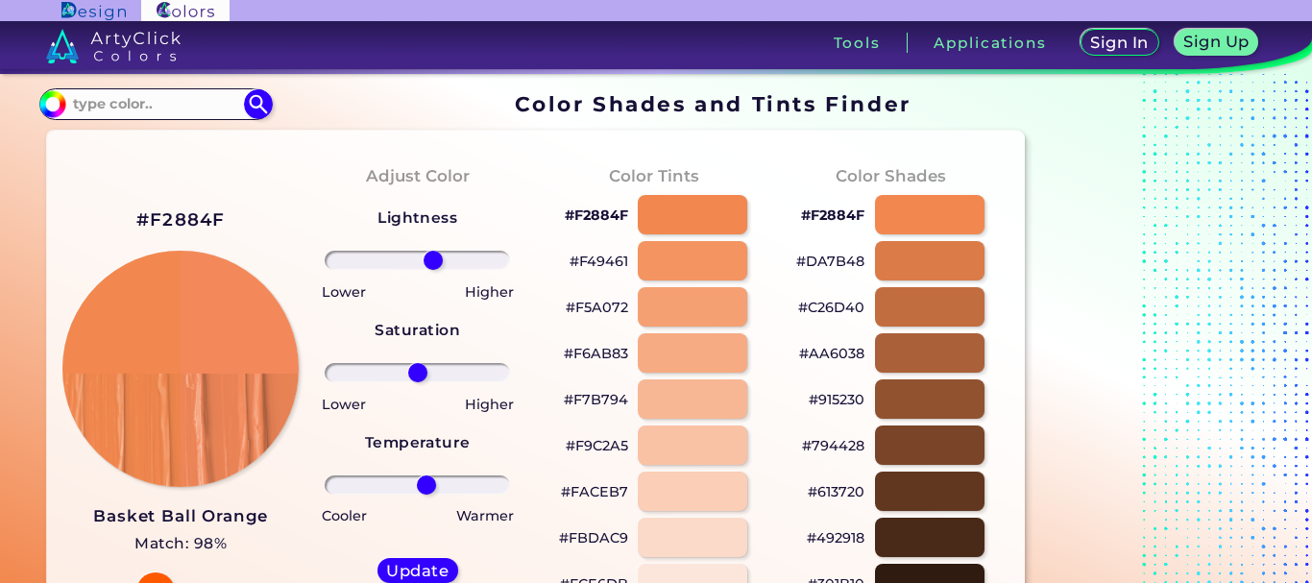
drag, startPoint x: 420, startPoint y: 260, endPoint x: 433, endPoint y: 267, distance: 15.0
type input "19"
click at [433, 267] on input "range" at bounding box center [417, 260] width 185 height 19
click at [425, 485] on input "range" at bounding box center [417, 484] width 185 height 19
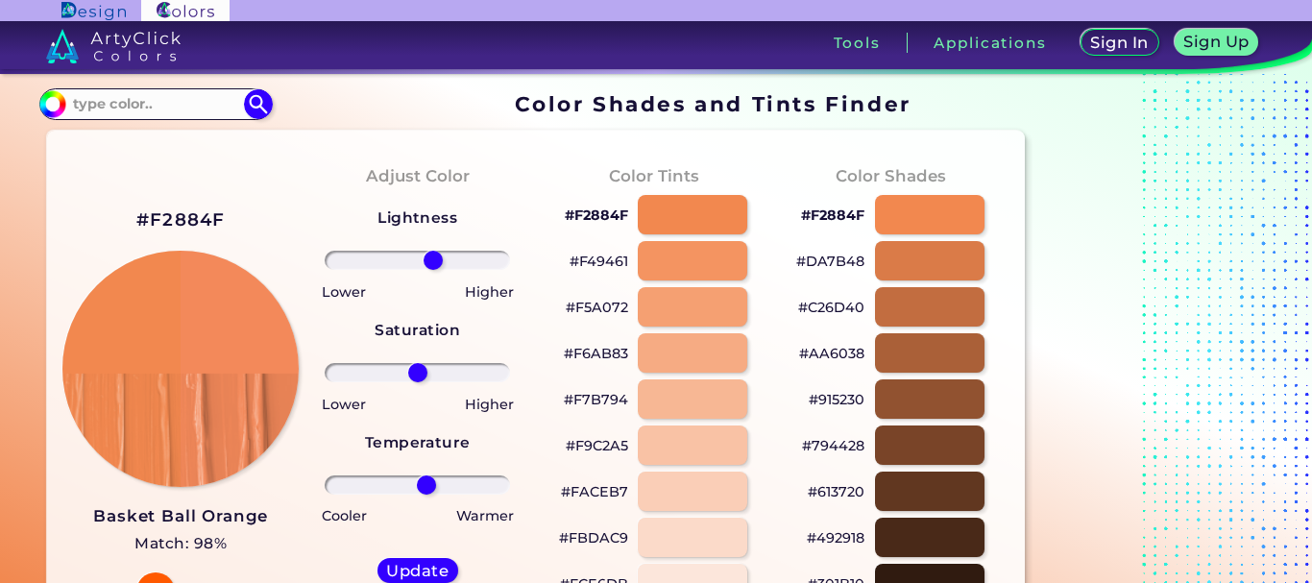
click at [423, 375] on input "range" at bounding box center [417, 372] width 185 height 19
drag, startPoint x: 423, startPoint y: 375, endPoint x: 419, endPoint y: 389, distance: 14.0
type input "1"
click at [419, 382] on input "range" at bounding box center [417, 372] width 185 height 19
click at [424, 559] on div "Update" at bounding box center [417, 570] width 73 height 22
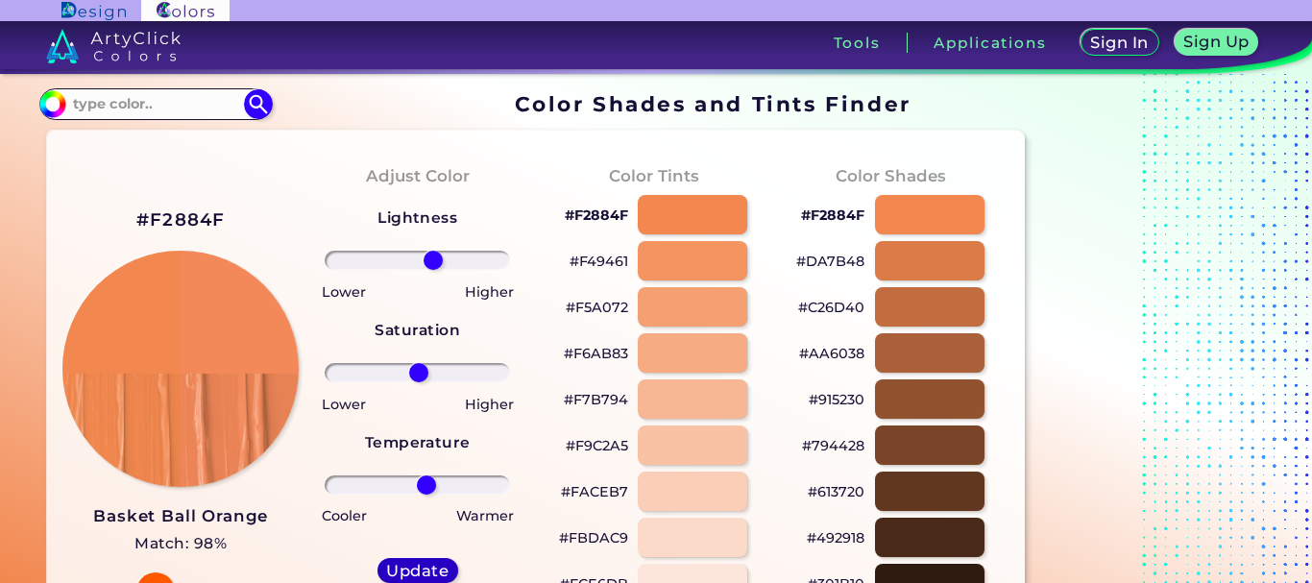
type input "#f38959"
type input "0"
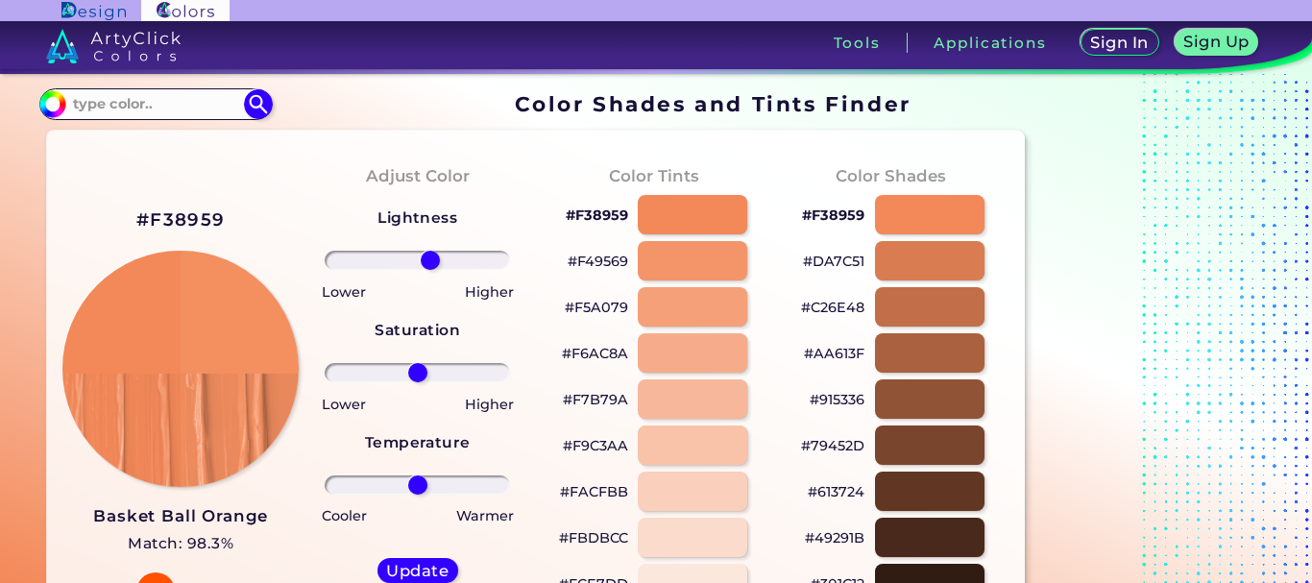
drag, startPoint x: 418, startPoint y: 255, endPoint x: 430, endPoint y: 259, distance: 13.1
type input "15"
click at [430, 259] on input "range" at bounding box center [417, 260] width 185 height 19
click at [414, 365] on input "range" at bounding box center [417, 372] width 185 height 19
click at [409, 365] on input "range" at bounding box center [417, 372] width 185 height 19
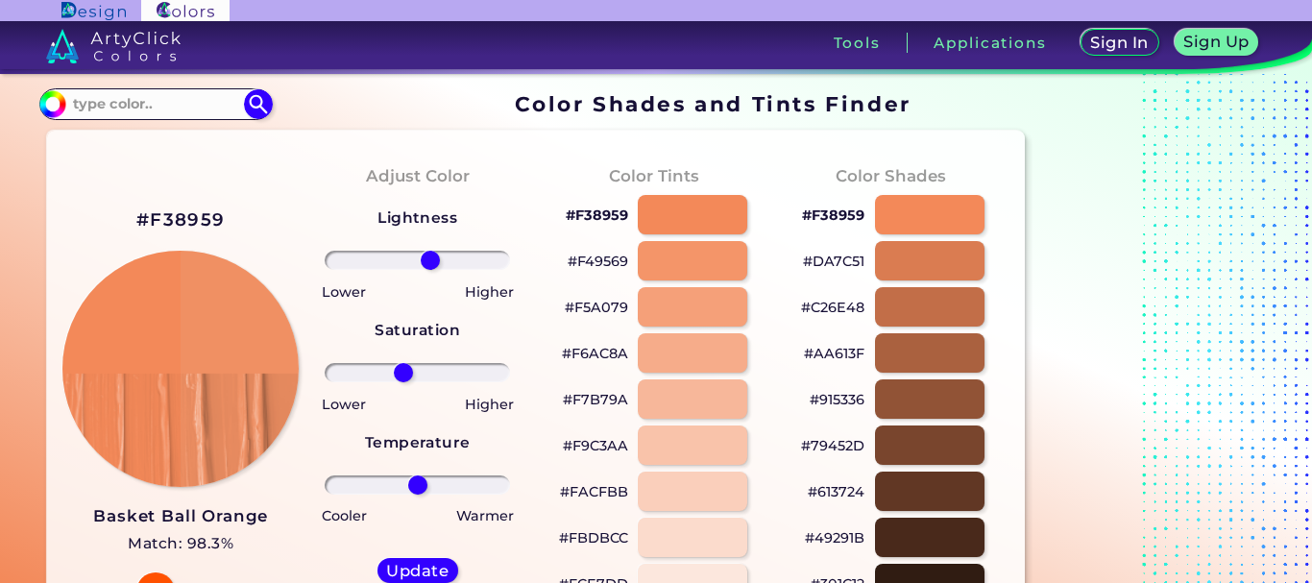
click at [403, 365] on input "range" at bounding box center [417, 372] width 185 height 19
drag, startPoint x: 403, startPoint y: 365, endPoint x: 422, endPoint y: 366, distance: 18.3
click at [422, 366] on input "range" at bounding box center [417, 372] width 185 height 19
drag, startPoint x: 422, startPoint y: 366, endPoint x: 527, endPoint y: 371, distance: 105.7
type input "100"
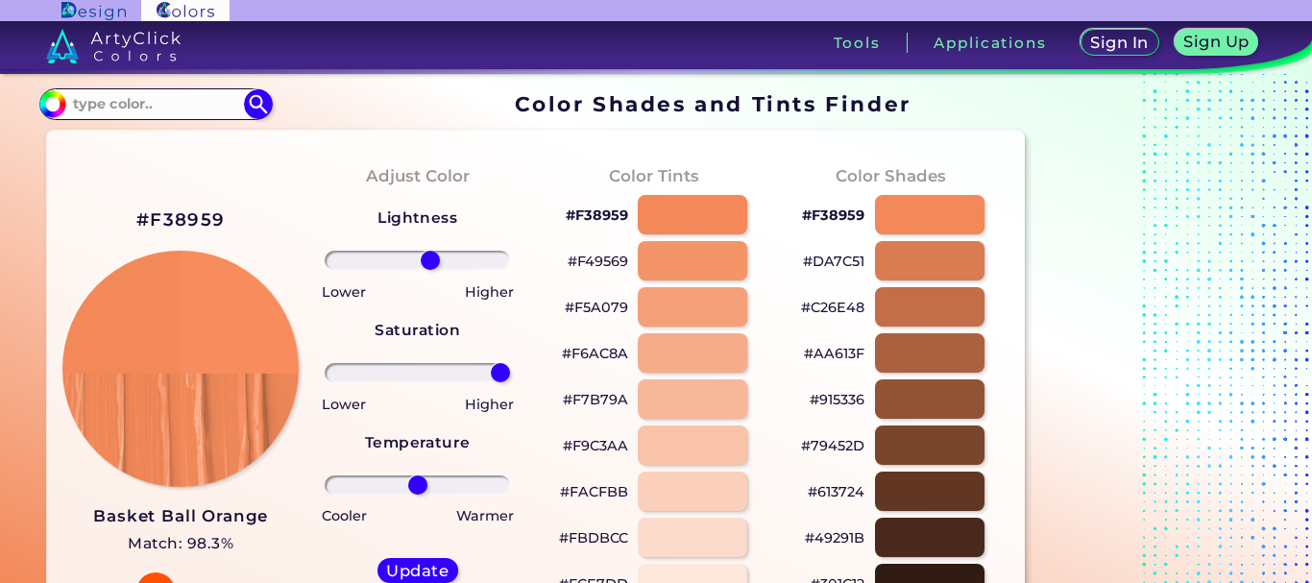
click at [510, 371] on input "range" at bounding box center [417, 372] width 185 height 19
click at [421, 480] on input "range" at bounding box center [417, 484] width 185 height 19
type input "8"
click at [424, 480] on input "range" at bounding box center [417, 484] width 185 height 19
click at [418, 567] on h5 "Update" at bounding box center [417, 571] width 56 height 14
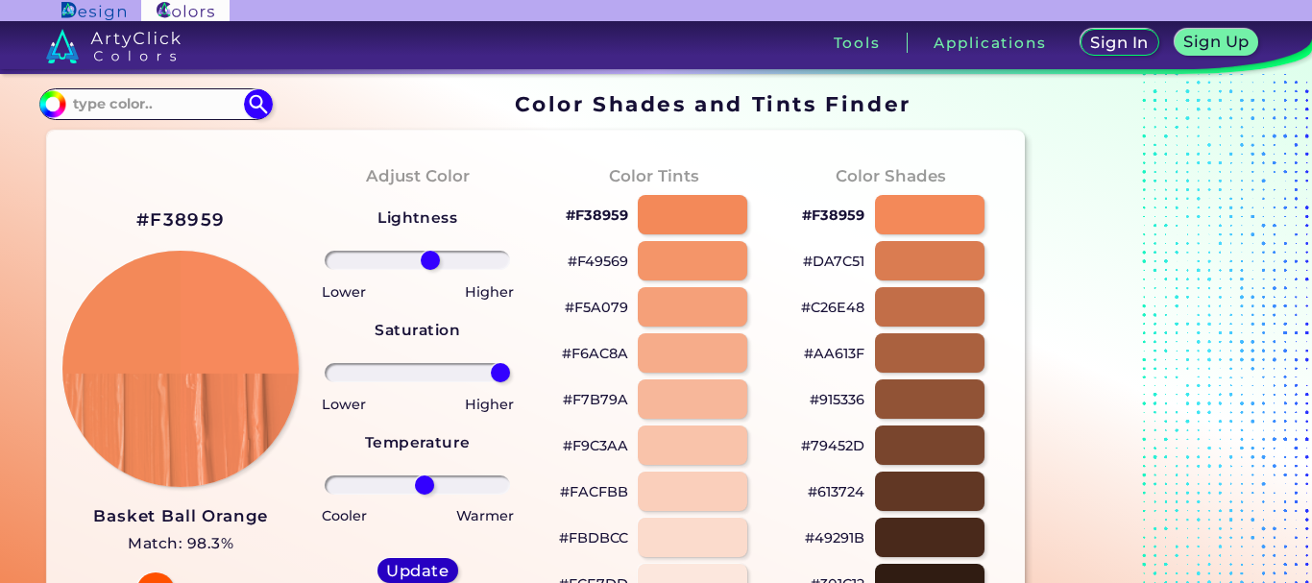
type input "#f7895c"
type input "0"
type input "4"
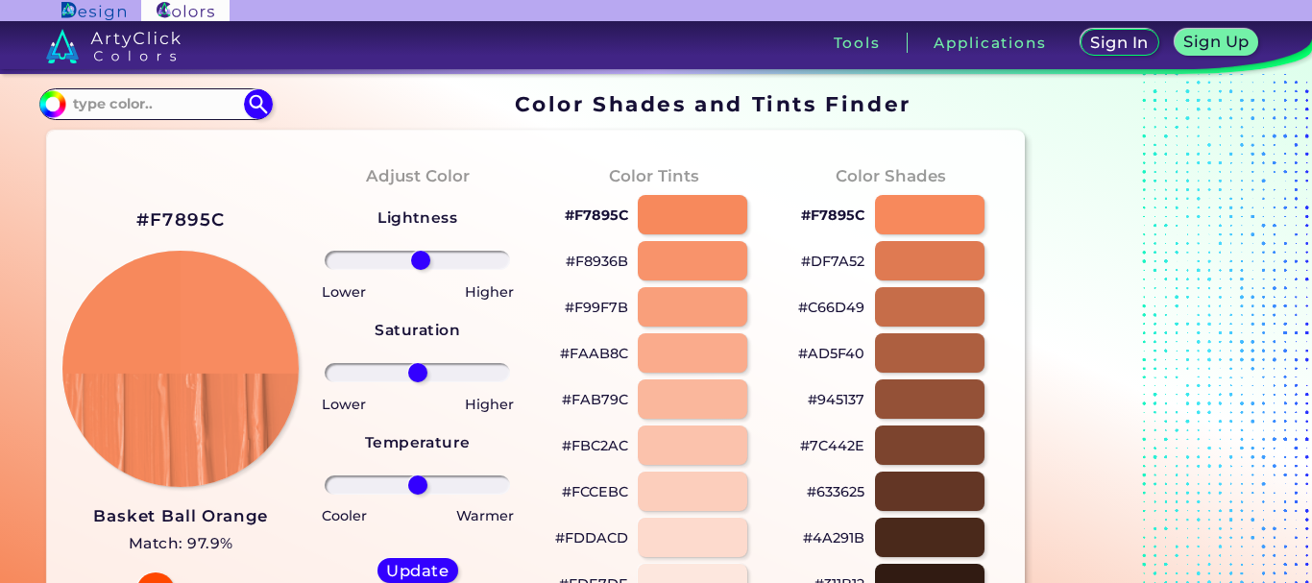
click at [421, 257] on input "range" at bounding box center [417, 260] width 185 height 19
click at [417, 478] on input "range" at bounding box center [417, 484] width 185 height 19
type input "5"
click at [422, 478] on input "range" at bounding box center [417, 484] width 185 height 19
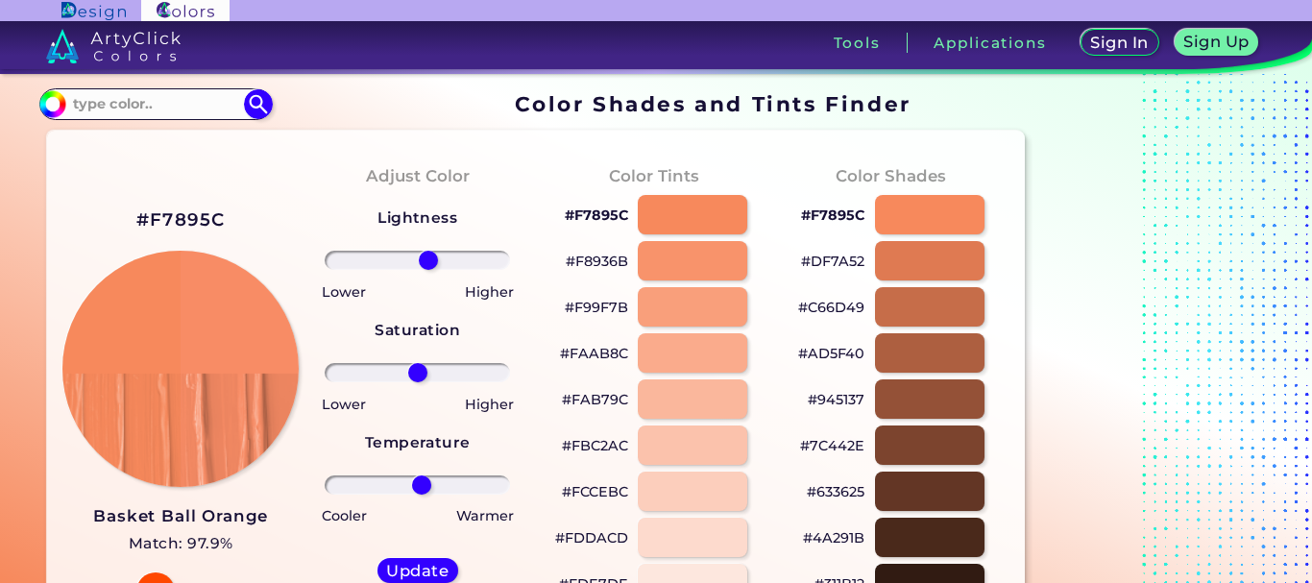
type input "13"
click at [428, 258] on input "range" at bounding box center [417, 260] width 185 height 19
click at [416, 564] on h5 "Update" at bounding box center [417, 571] width 56 height 14
type input "#f88c65"
type input "0"
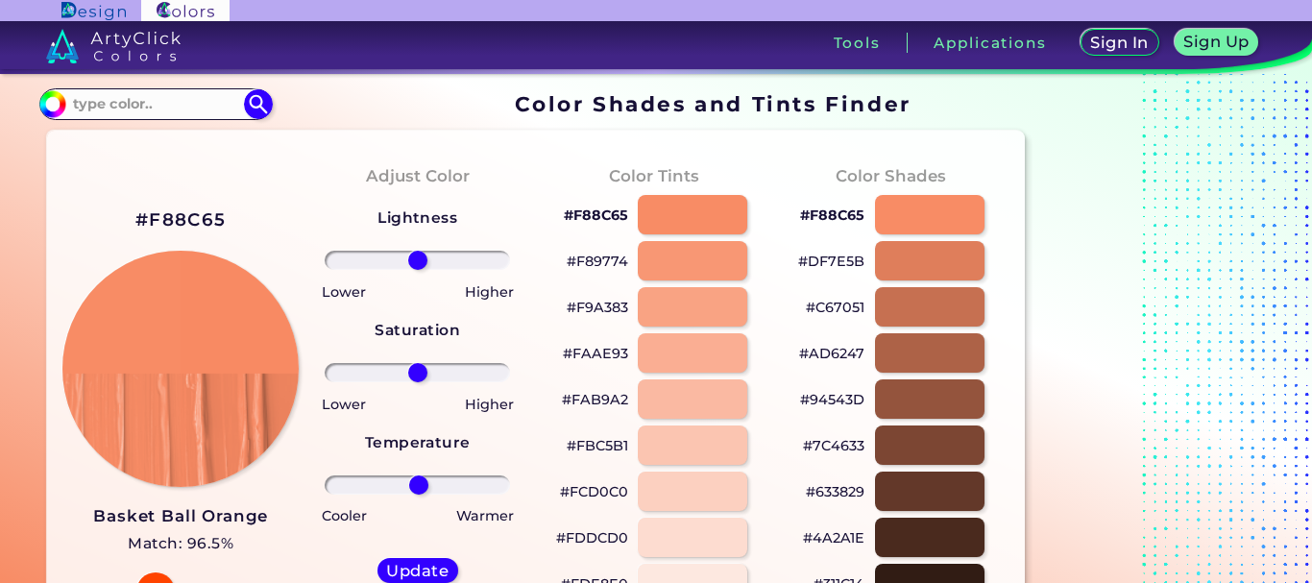
click at [419, 486] on input "range" at bounding box center [417, 484] width 185 height 19
click at [423, 486] on input "range" at bounding box center [417, 484] width 185 height 19
type input "11"
click at [426, 486] on input "range" at bounding box center [417, 484] width 185 height 19
click at [415, 261] on input "range" at bounding box center [417, 260] width 185 height 19
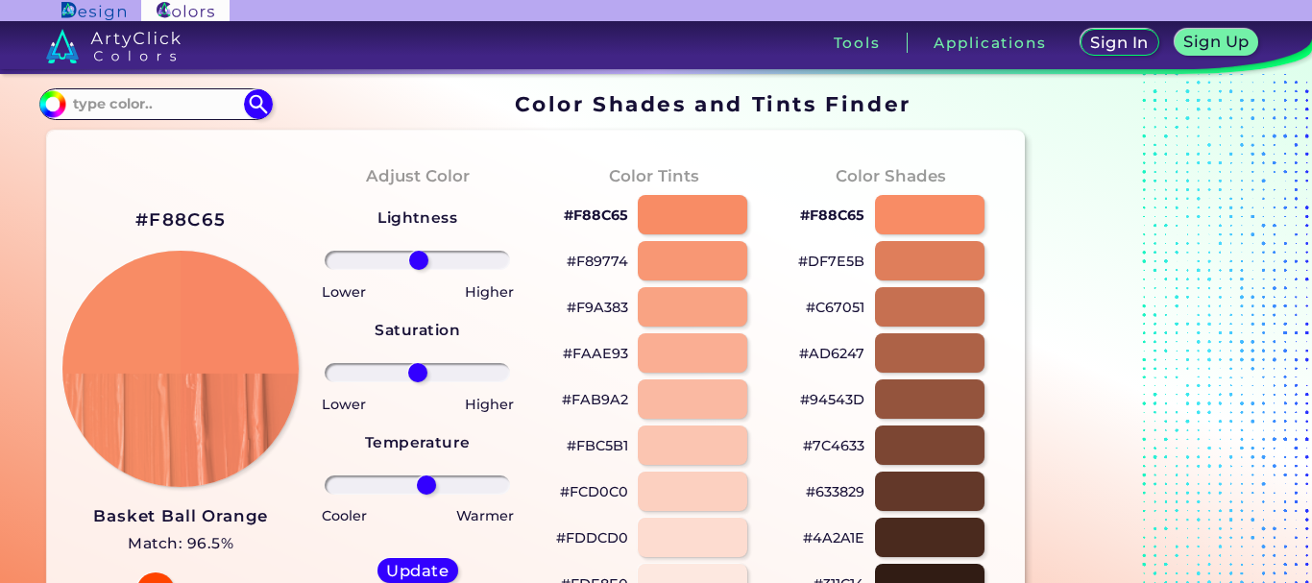
click at [419, 261] on input "range" at bounding box center [417, 260] width 185 height 19
click at [422, 261] on input "range" at bounding box center [417, 260] width 185 height 19
click at [424, 261] on input "range" at bounding box center [417, 260] width 185 height 19
click at [429, 261] on input "range" at bounding box center [417, 260] width 185 height 19
type input "22"
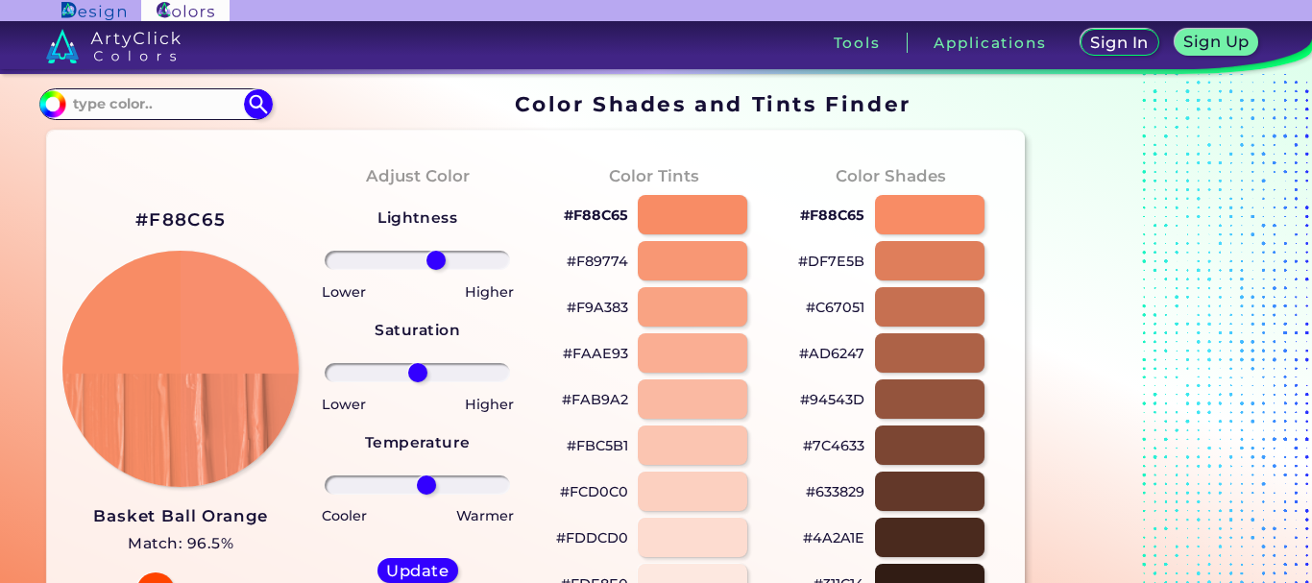
click at [436, 261] on input "range" at bounding box center [417, 260] width 185 height 19
click at [402, 564] on h5 "Update" at bounding box center [417, 571] width 56 height 14
type input "#f88e6d"
type input "0"
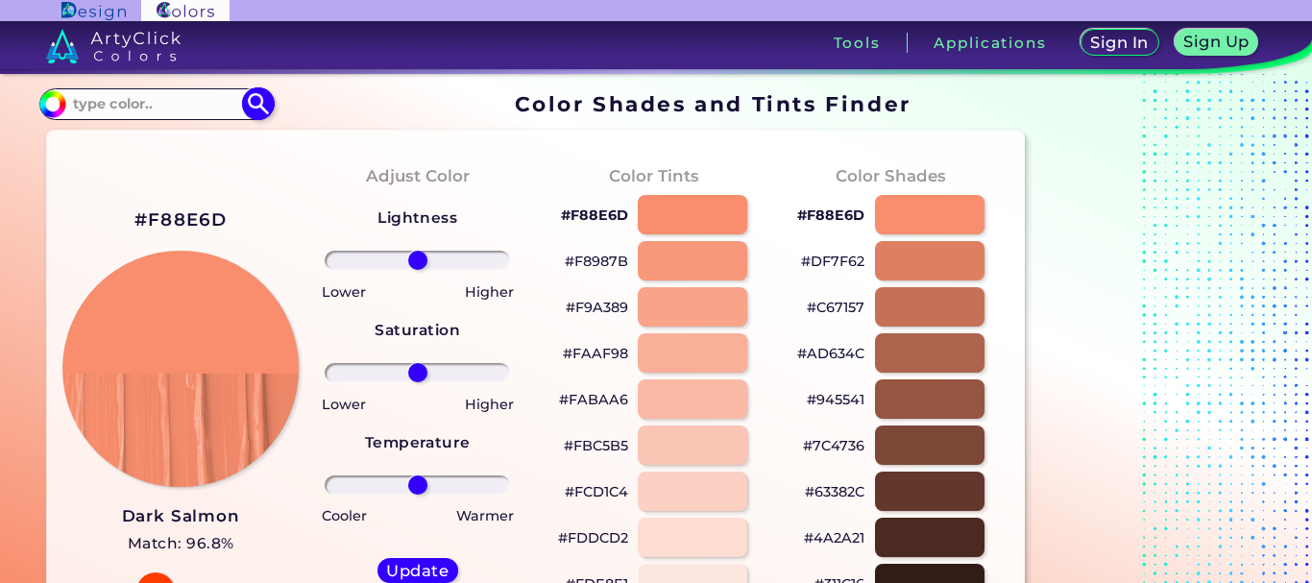
click at [147, 106] on input at bounding box center [155, 104] width 179 height 26
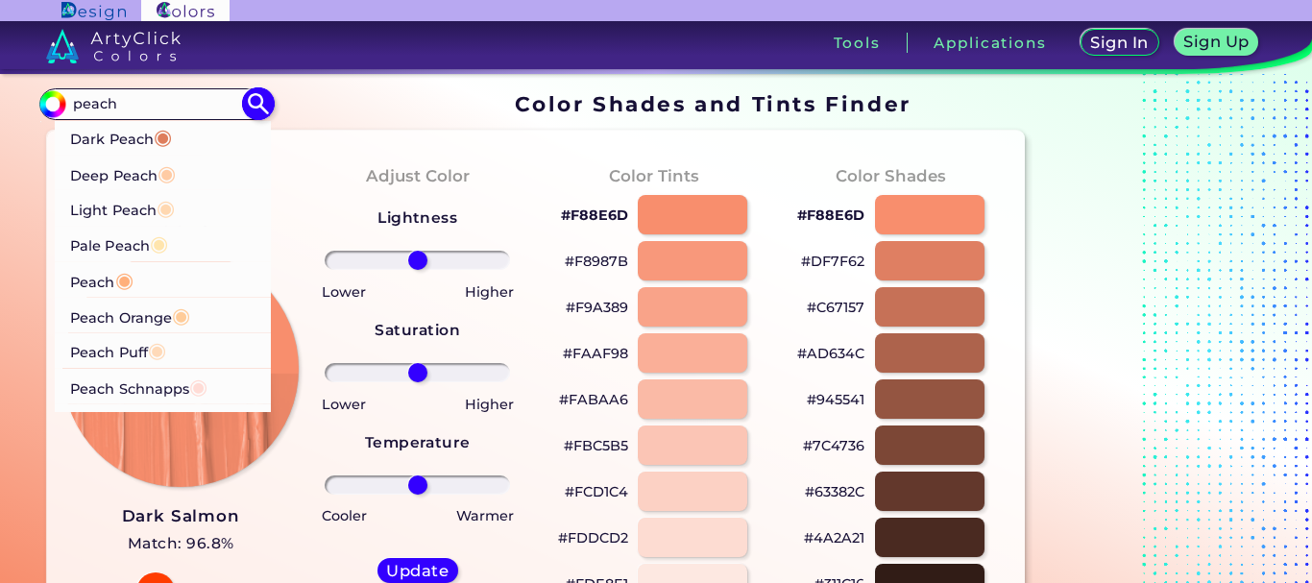
type input "peach"
click at [139, 171] on p "Deep Peach ◉" at bounding box center [123, 173] width 106 height 36
type input "#ffcba4"
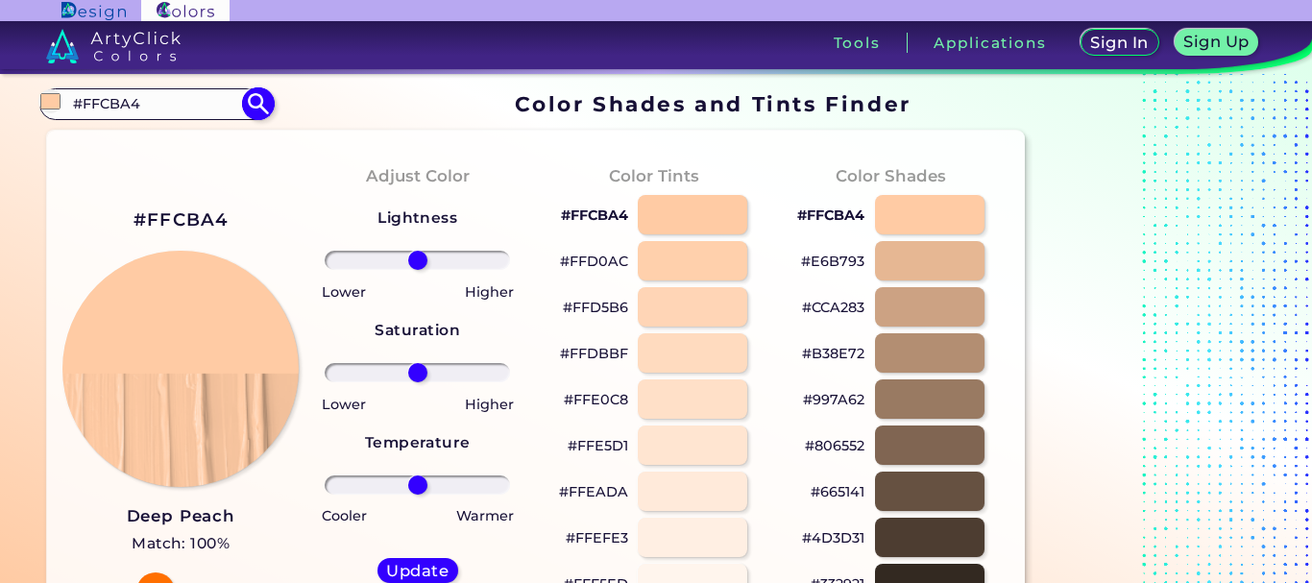
click at [184, 104] on input "#FFCBA4" at bounding box center [155, 104] width 179 height 26
type input "#"
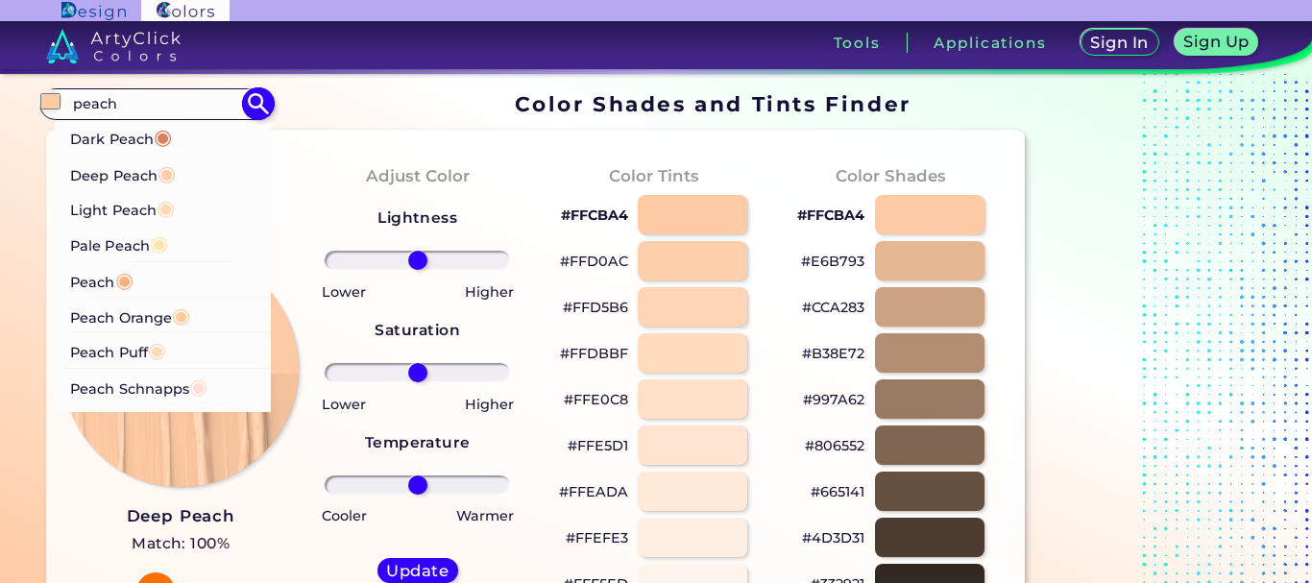
type input "peach"
click at [160, 131] on span "◉" at bounding box center [163, 136] width 18 height 25
type input "#de7e5d"
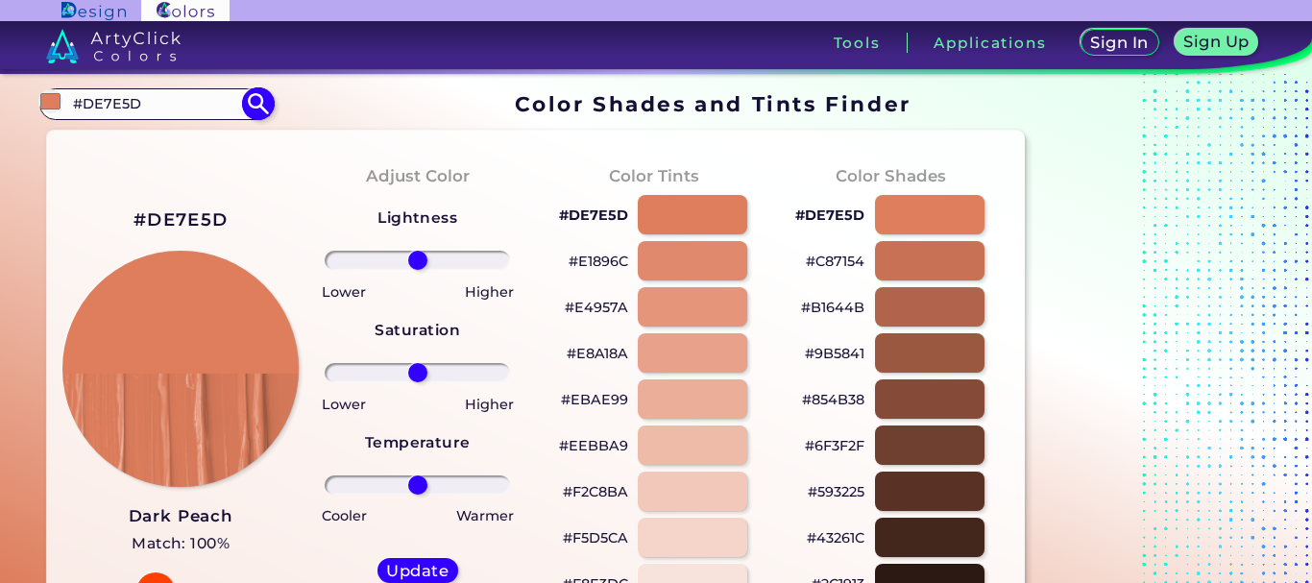
click at [160, 111] on input "#DE7E5D" at bounding box center [155, 104] width 179 height 26
type input "#"
type input "dark [PERSON_NAME]"
click at [140, 137] on p "Dark Salmon ◉" at bounding box center [125, 138] width 111 height 36
type input "#e9967a"
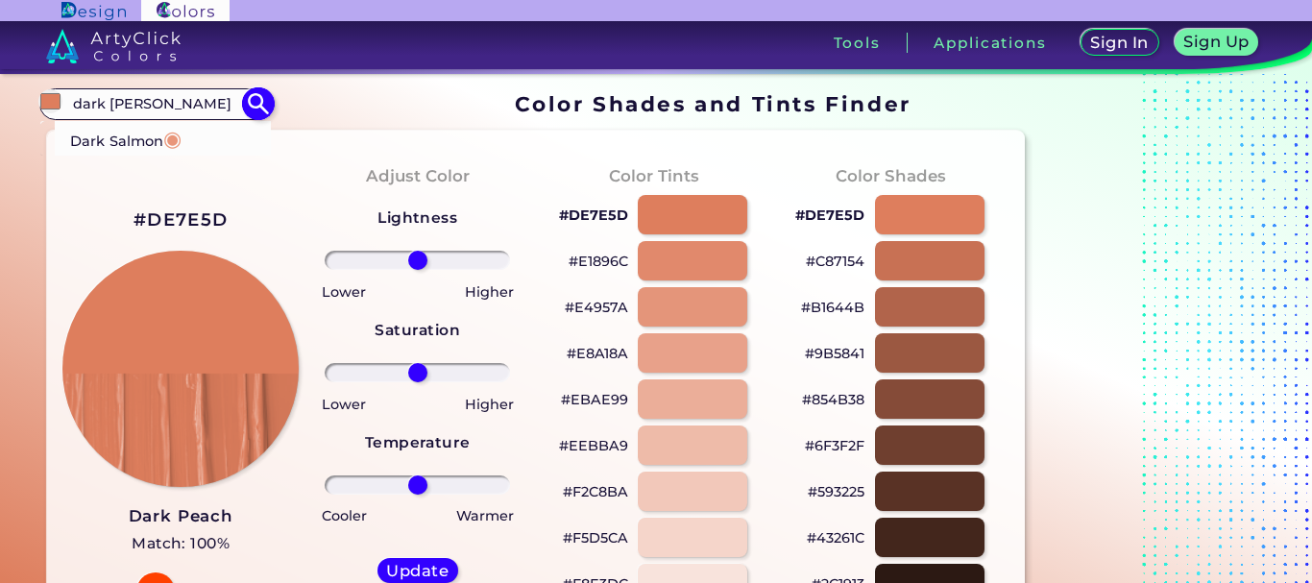
type input "#E9967A"
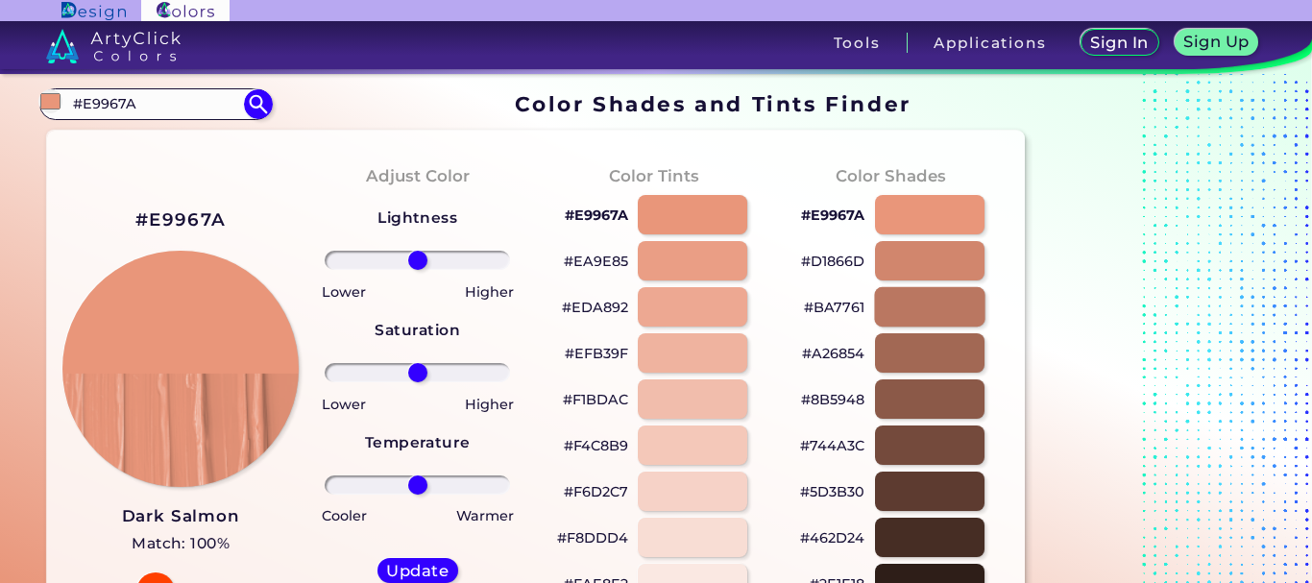
click at [941, 299] on div at bounding box center [929, 306] width 110 height 39
type input "#ba7761"
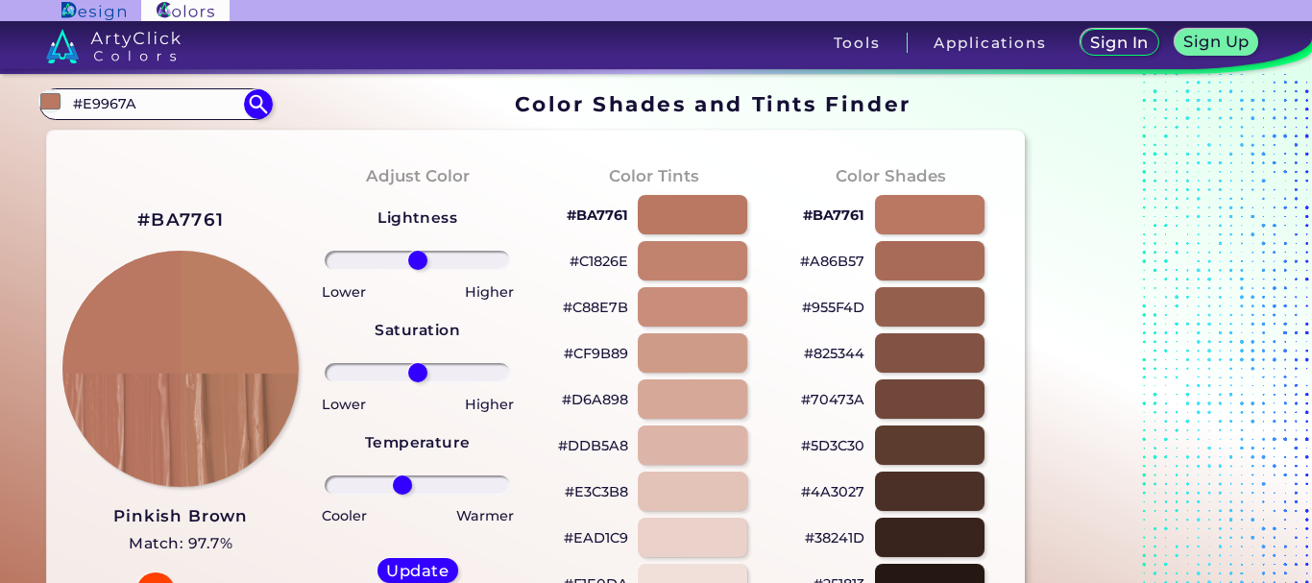
drag, startPoint x: 420, startPoint y: 483, endPoint x: 402, endPoint y: 483, distance: 17.3
click at [402, 483] on input "range" at bounding box center [417, 484] width 185 height 19
drag, startPoint x: 402, startPoint y: 483, endPoint x: 393, endPoint y: 485, distance: 9.8
type input "-30"
click at [393, 485] on input "range" at bounding box center [417, 484] width 185 height 19
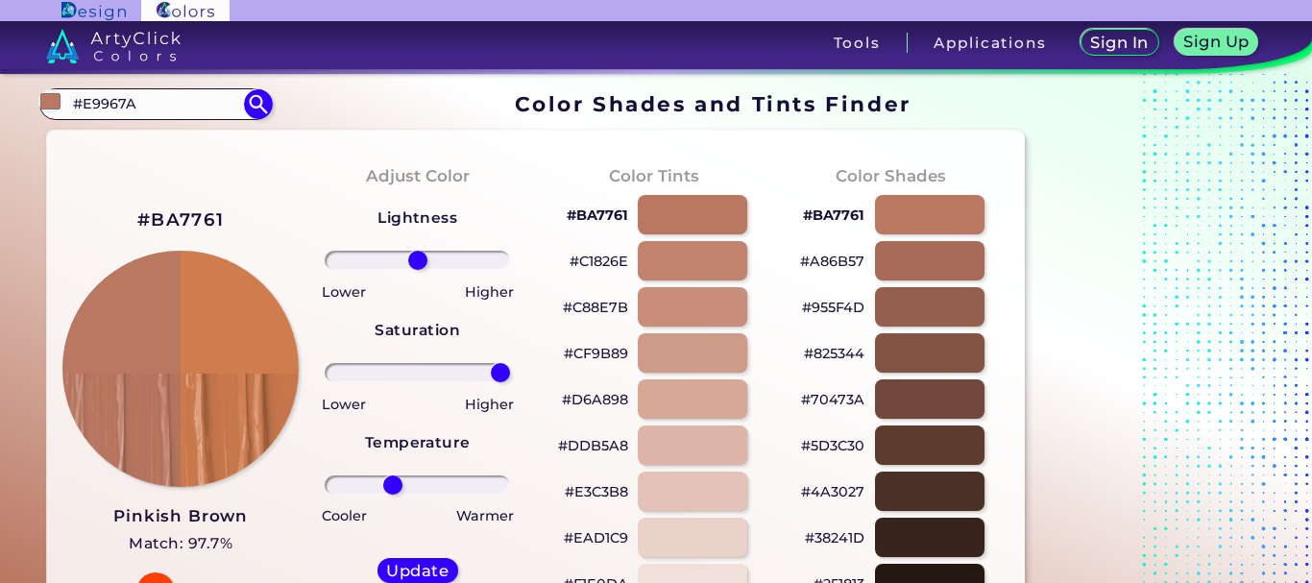
drag, startPoint x: 420, startPoint y: 367, endPoint x: 537, endPoint y: 370, distance: 117.2
type input "100"
click at [510, 370] on input "range" at bounding box center [417, 372] width 185 height 19
type input "-22"
click at [399, 487] on input "range" at bounding box center [417, 484] width 185 height 19
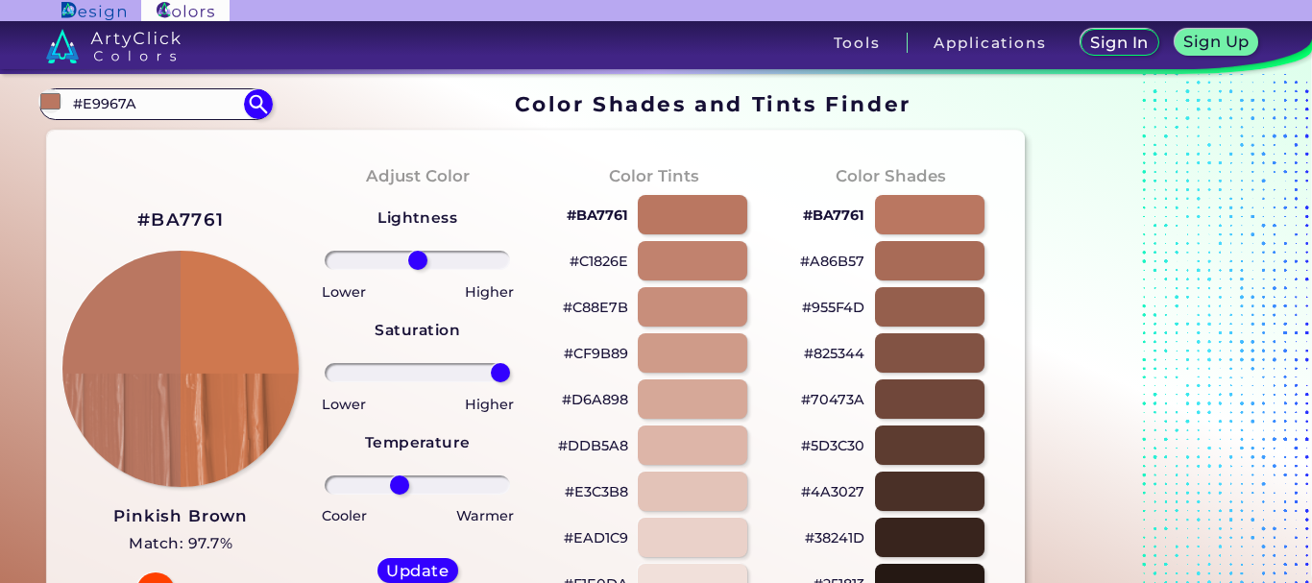
click at [420, 257] on input "range" at bounding box center [417, 260] width 185 height 19
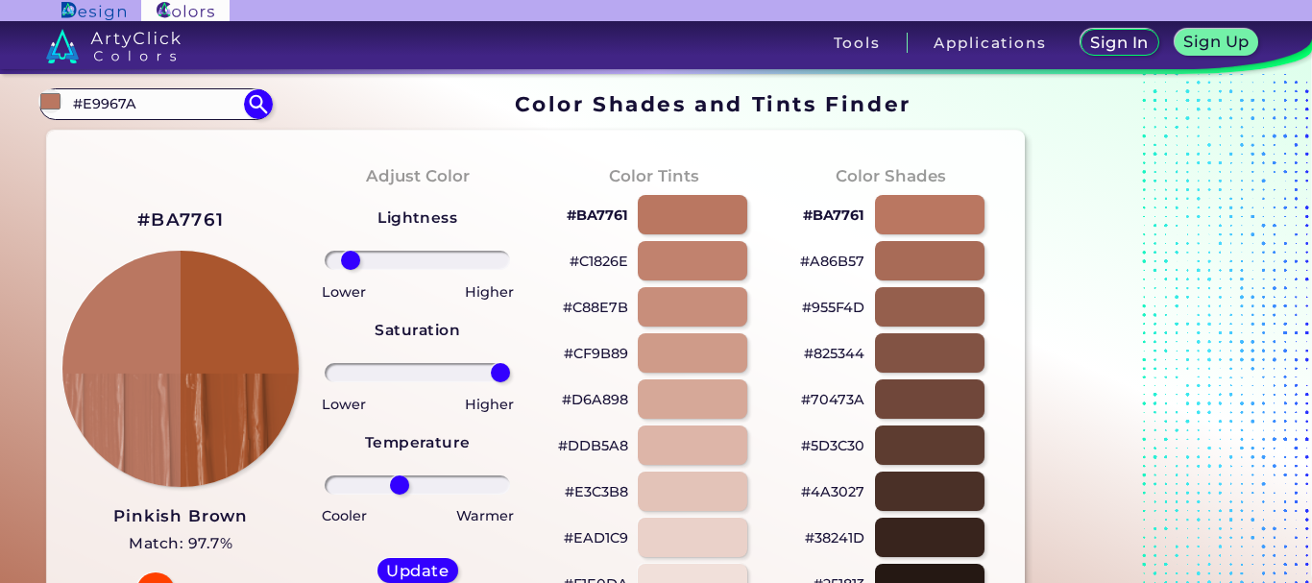
drag, startPoint x: 420, startPoint y: 257, endPoint x: 351, endPoint y: 256, distance: 69.1
type input "-81"
click at [351, 256] on input "range" at bounding box center [417, 260] width 185 height 19
click at [399, 484] on input "range" at bounding box center [417, 484] width 185 height 19
type input "-31"
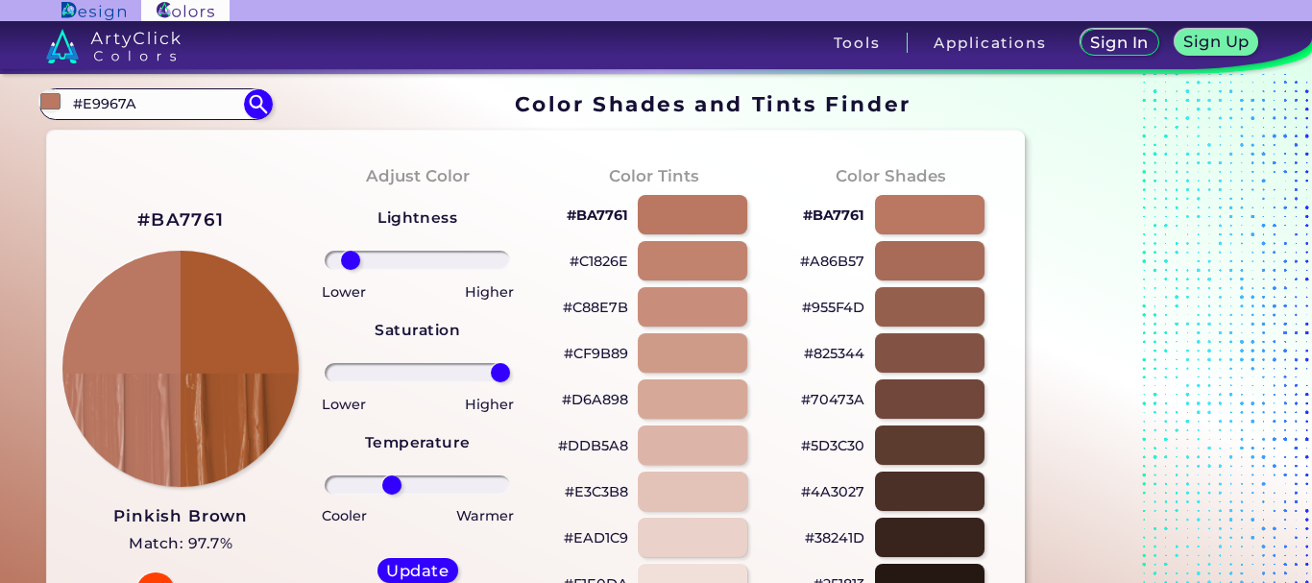
click at [392, 485] on input "range" at bounding box center [417, 484] width 185 height 19
click at [427, 566] on h5 "Update" at bounding box center [417, 571] width 56 height 14
type input "#aa5a2e"
type input "0"
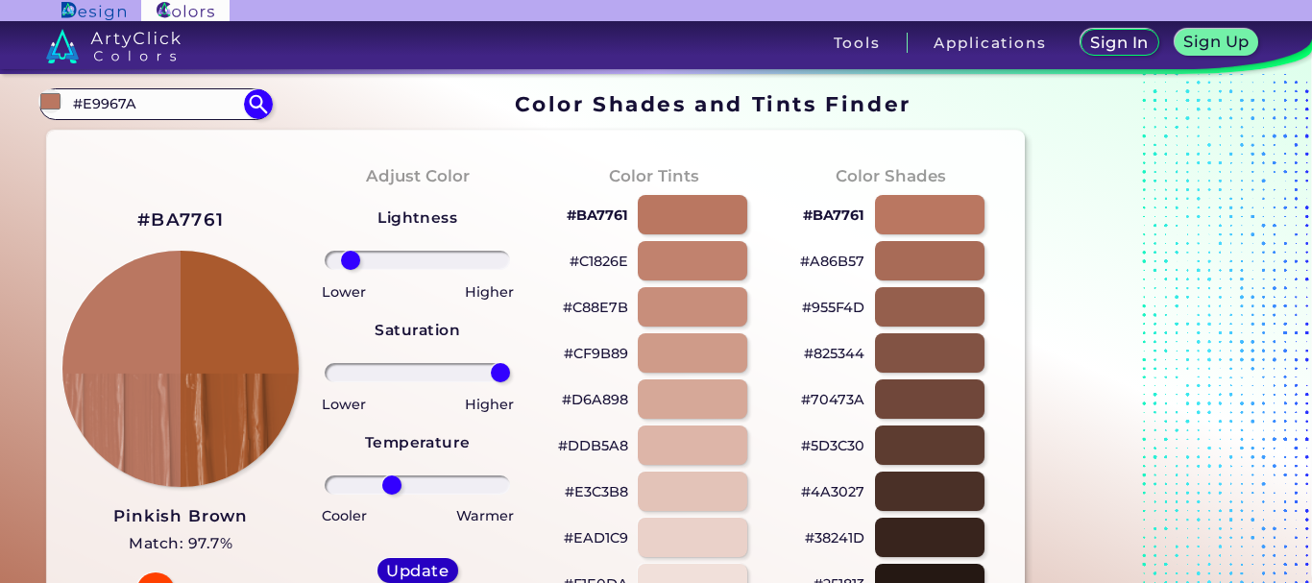
type input "0"
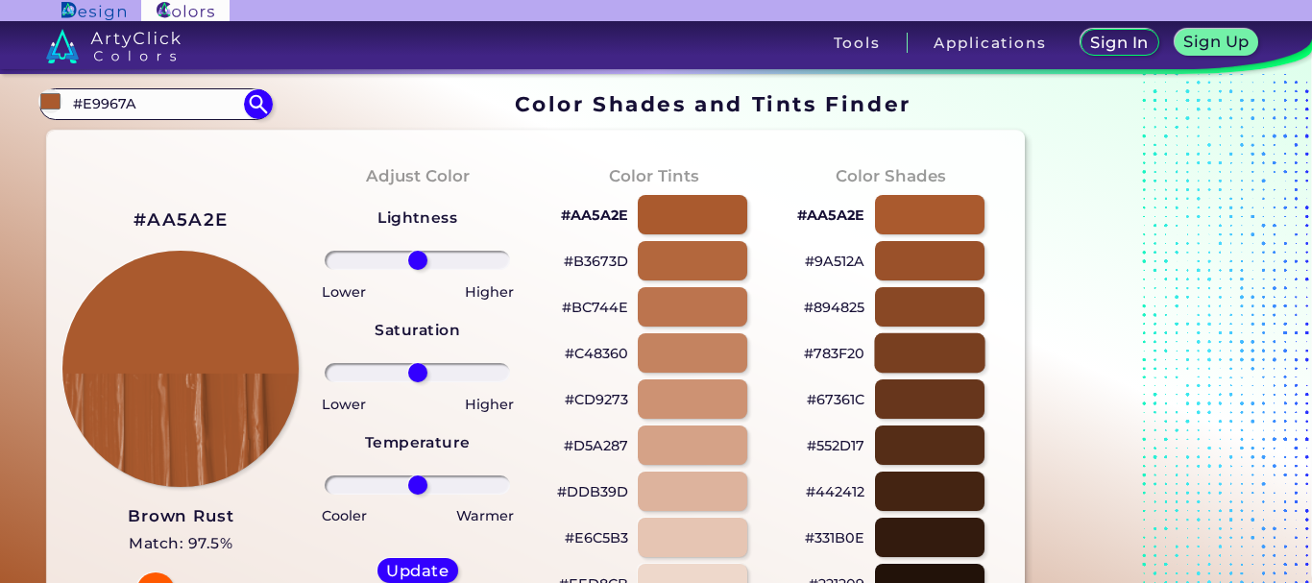
click at [933, 350] on div at bounding box center [929, 352] width 110 height 39
type input "#783f20"
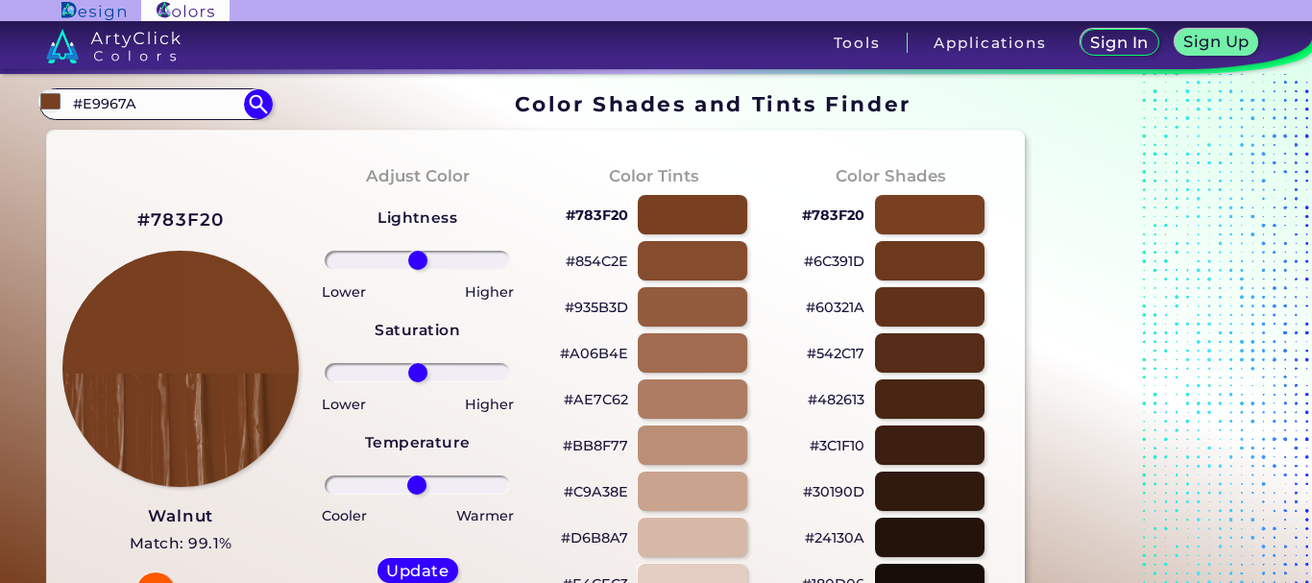
type input "0"
click at [418, 484] on input "range" at bounding box center [417, 484] width 185 height 19
type input "-12"
click at [407, 370] on input "range" at bounding box center [417, 372] width 185 height 19
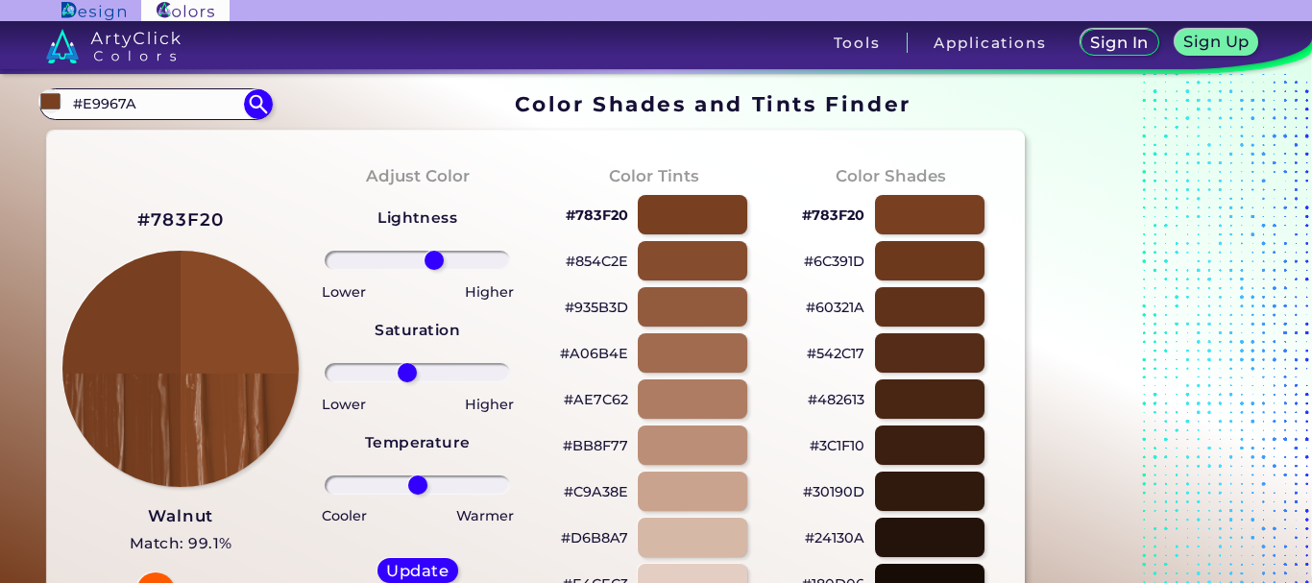
drag, startPoint x: 415, startPoint y: 264, endPoint x: 434, endPoint y: 264, distance: 19.2
type input "20"
click at [434, 264] on input "range" at bounding box center [417, 260] width 185 height 19
click at [415, 571] on h5 "Update" at bounding box center [417, 571] width 56 height 14
type input "#884926"
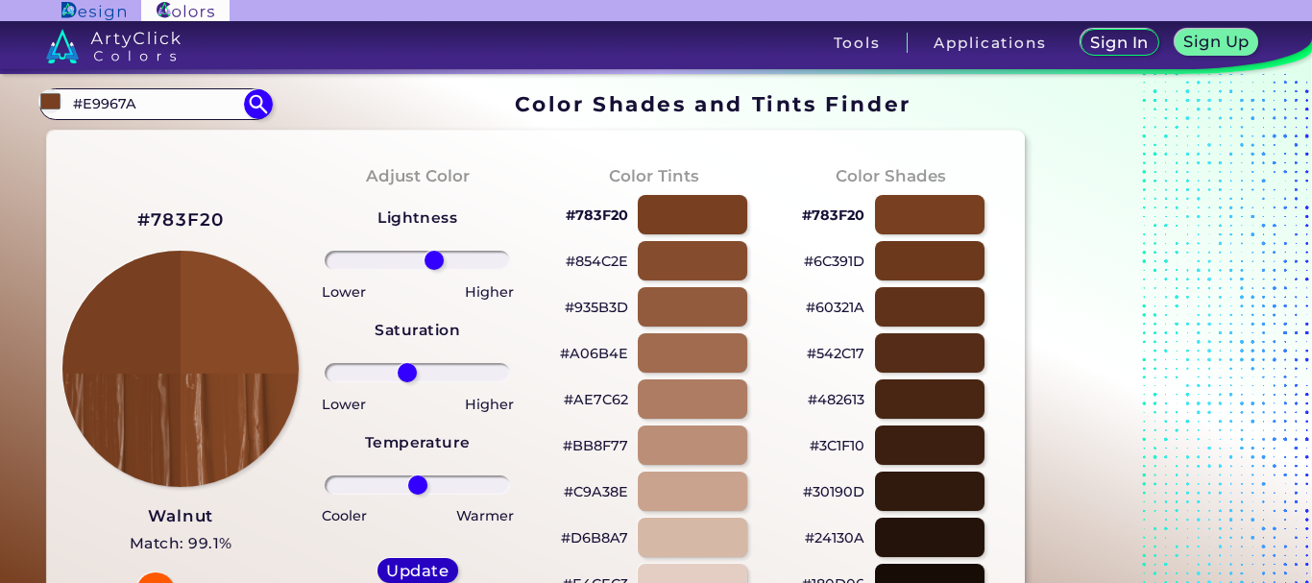
type input "0"
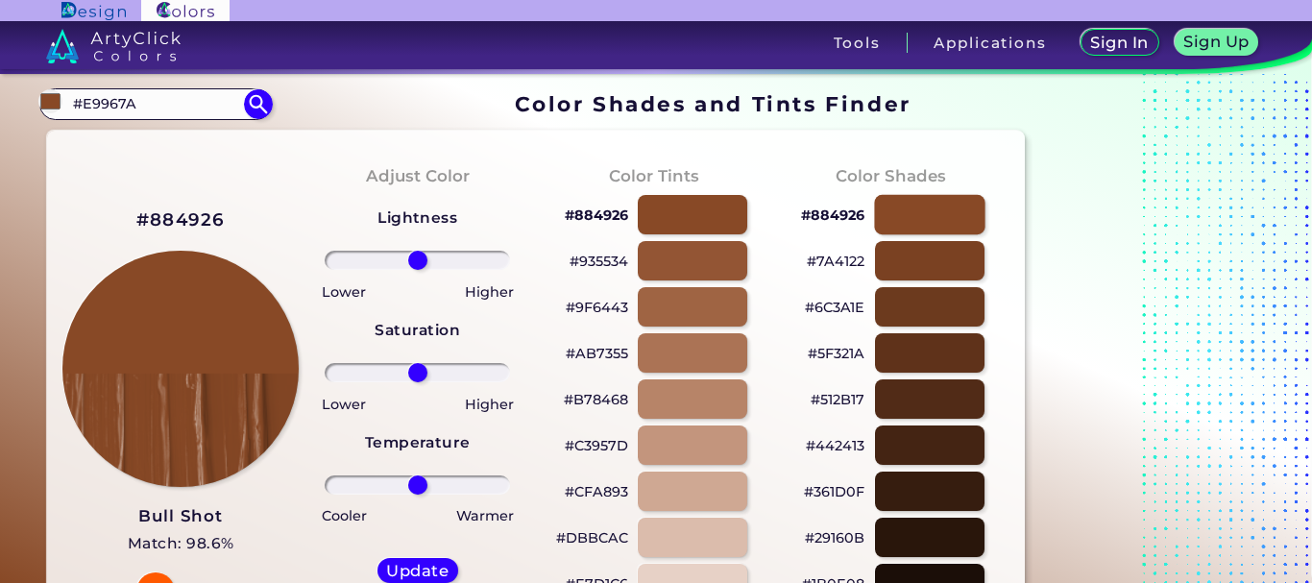
click at [957, 205] on div at bounding box center [929, 214] width 110 height 39
click at [959, 255] on div at bounding box center [929, 260] width 110 height 39
type input "#7a4122"
